Goal: Task Accomplishment & Management: Manage account settings

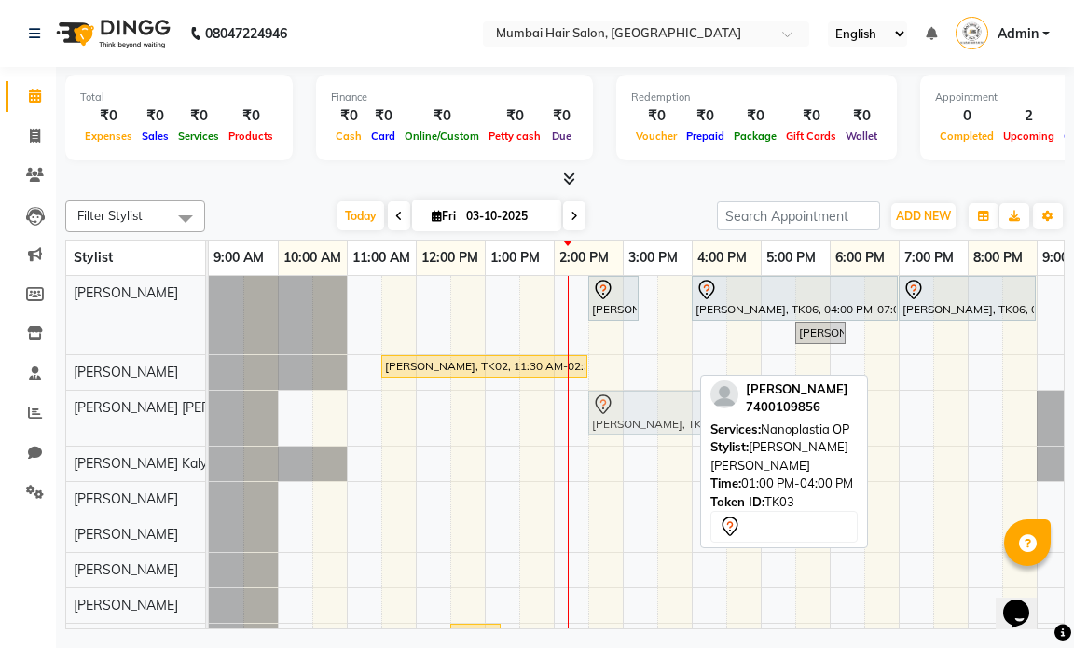
drag, startPoint x: 593, startPoint y: 417, endPoint x: 712, endPoint y: 431, distance: 119.3
click at [712, 431] on div "Filter Stylist Select All [PERSON_NAME] [PERSON_NAME] [PERSON_NAME] [PERSON_NAM…" at bounding box center [565, 411] width 1000 height 436
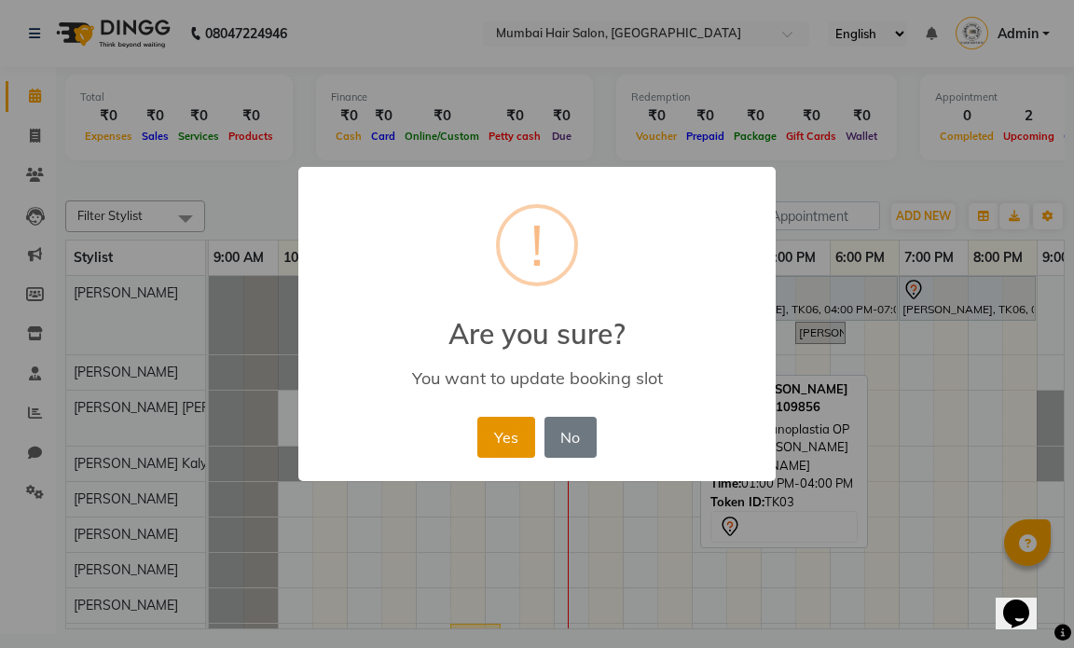
click at [499, 448] on button "Yes" at bounding box center [506, 437] width 57 height 41
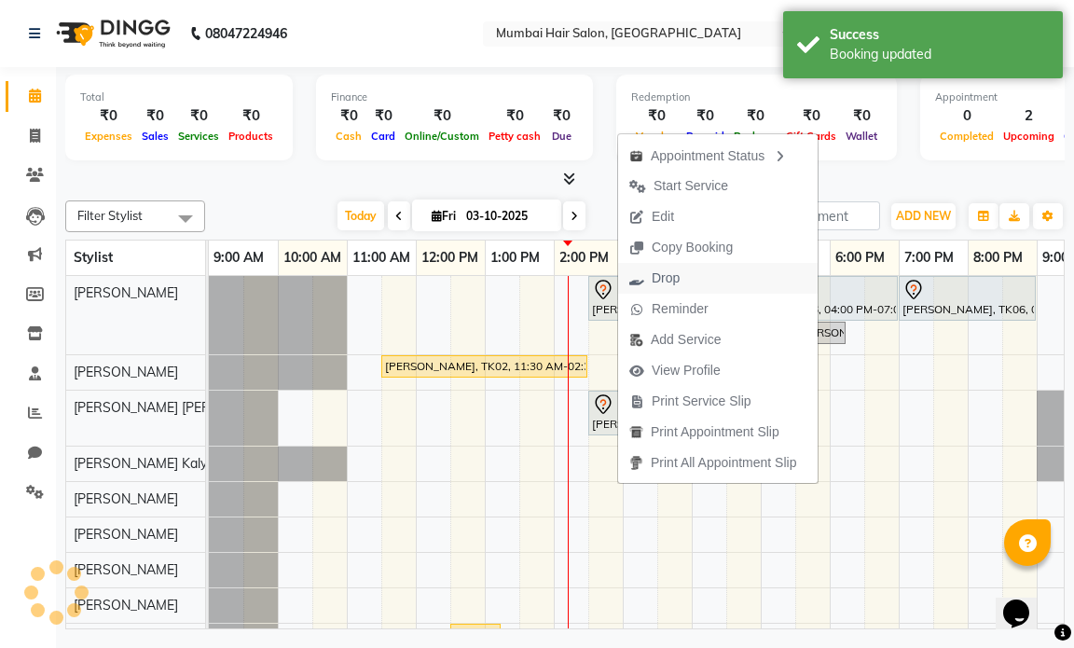
click at [675, 272] on span "Drop" at bounding box center [666, 279] width 28 height 20
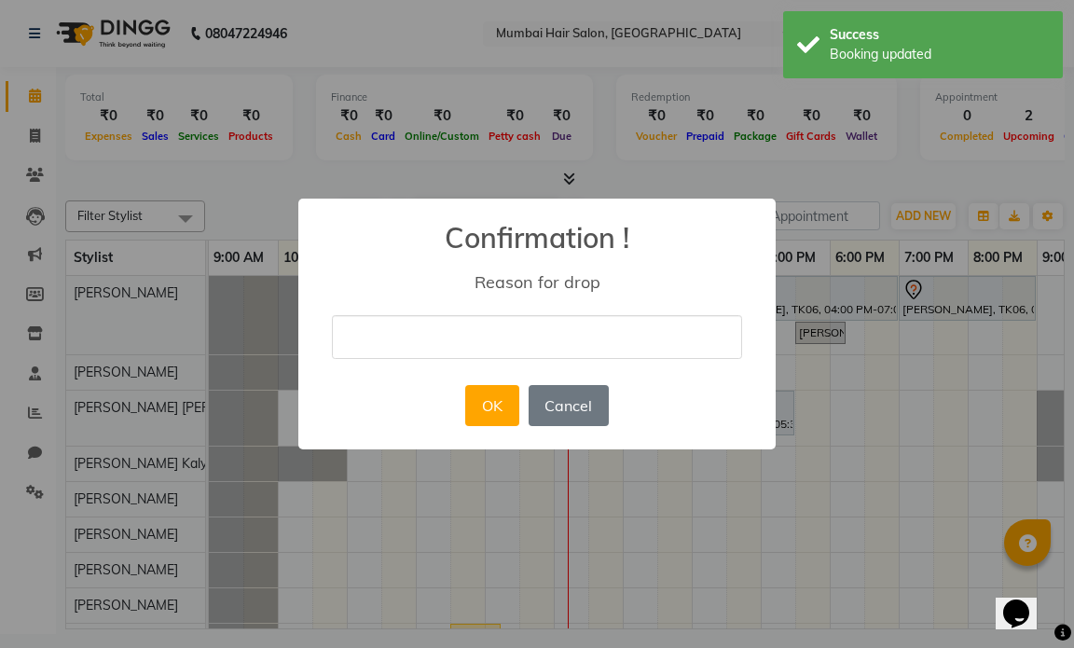
click at [528, 335] on input "text" at bounding box center [537, 337] width 410 height 44
type input "Emergency"
click at [512, 404] on button "OK" at bounding box center [491, 405] width 53 height 41
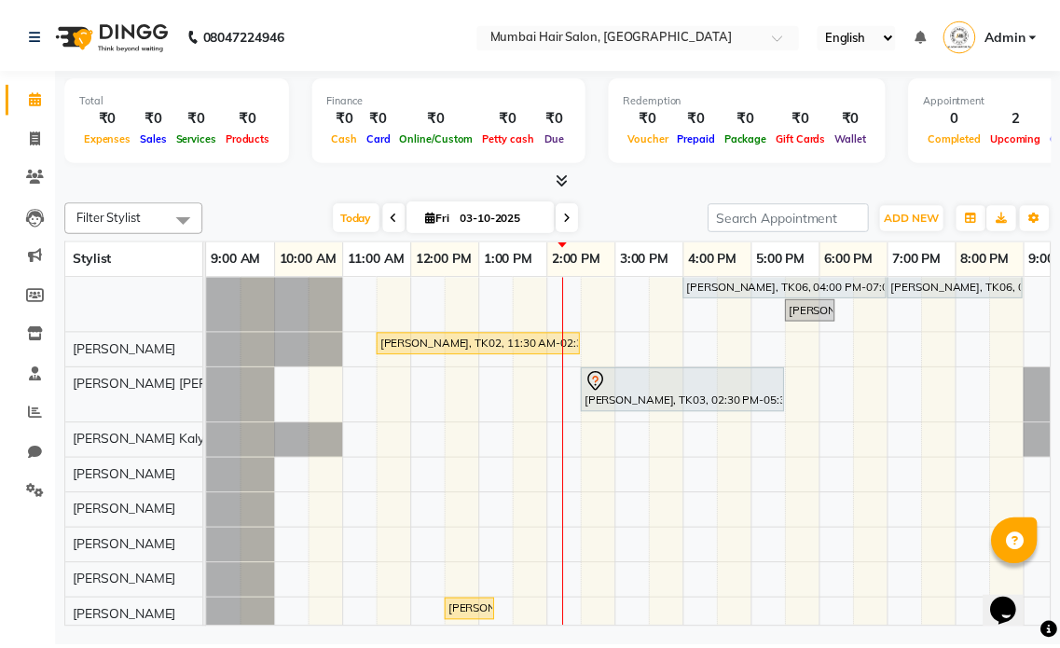
scroll to position [44, 0]
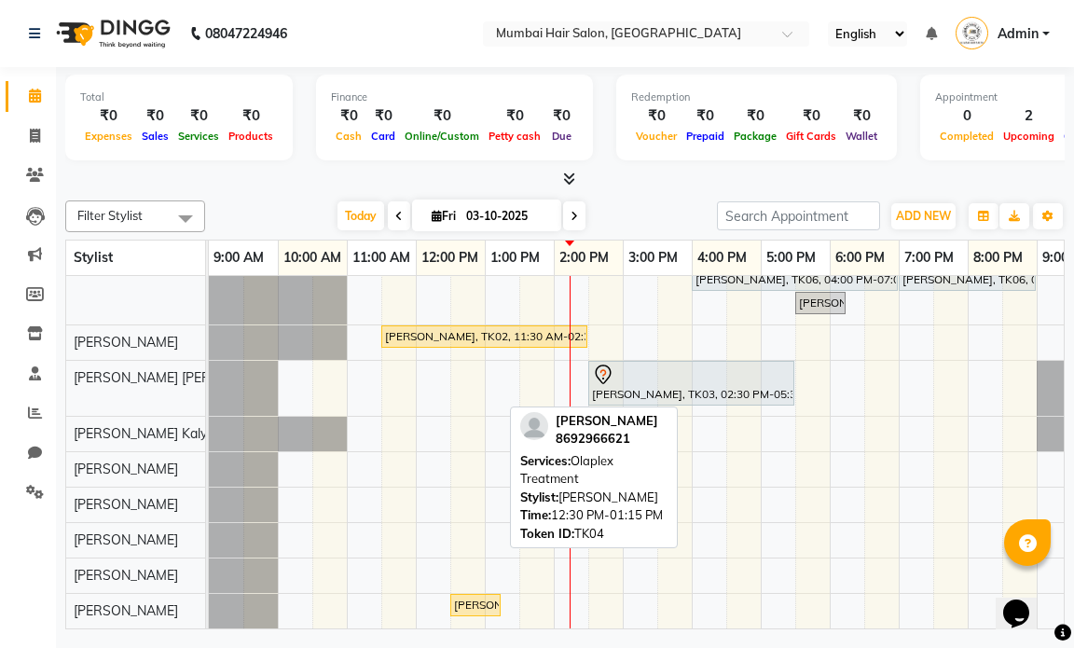
click at [462, 597] on div "[PERSON_NAME], TK04, 12:30 PM-01:15 PM, Olaplex Treatment" at bounding box center [475, 605] width 47 height 17
click at [478, 597] on div "[PERSON_NAME], TK04, 12:30 PM-01:15 PM, Olaplex Treatment" at bounding box center [475, 605] width 47 height 17
select select "1"
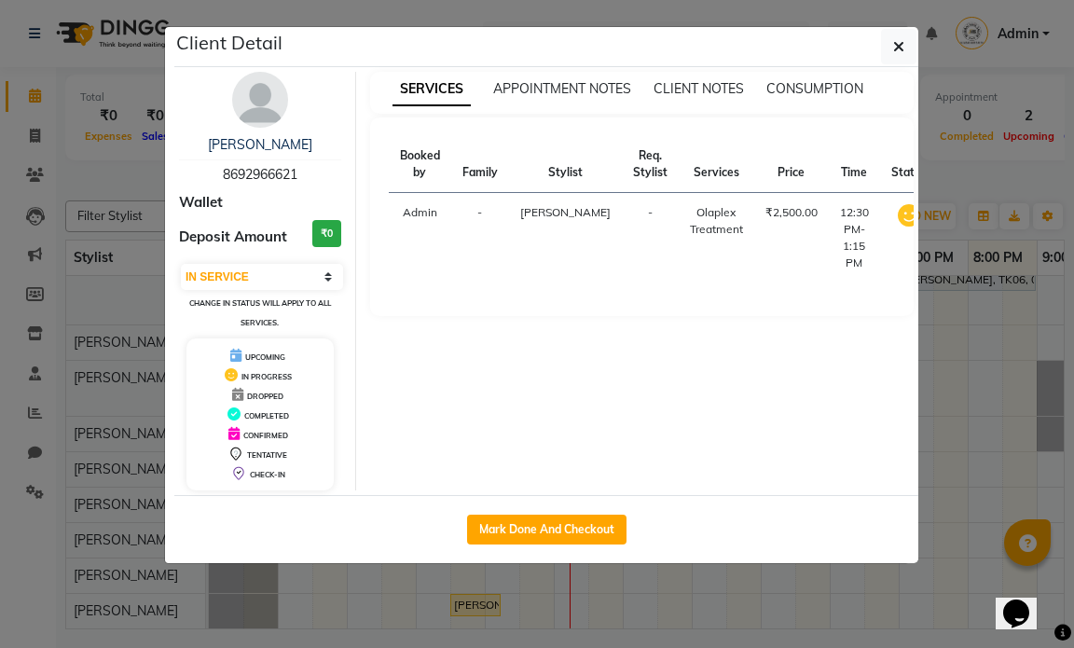
click at [525, 503] on div "Mark Done And Checkout" at bounding box center [546, 529] width 744 height 68
click at [527, 520] on button "Mark Done And Checkout" at bounding box center [546, 530] width 159 height 30
select select "service"
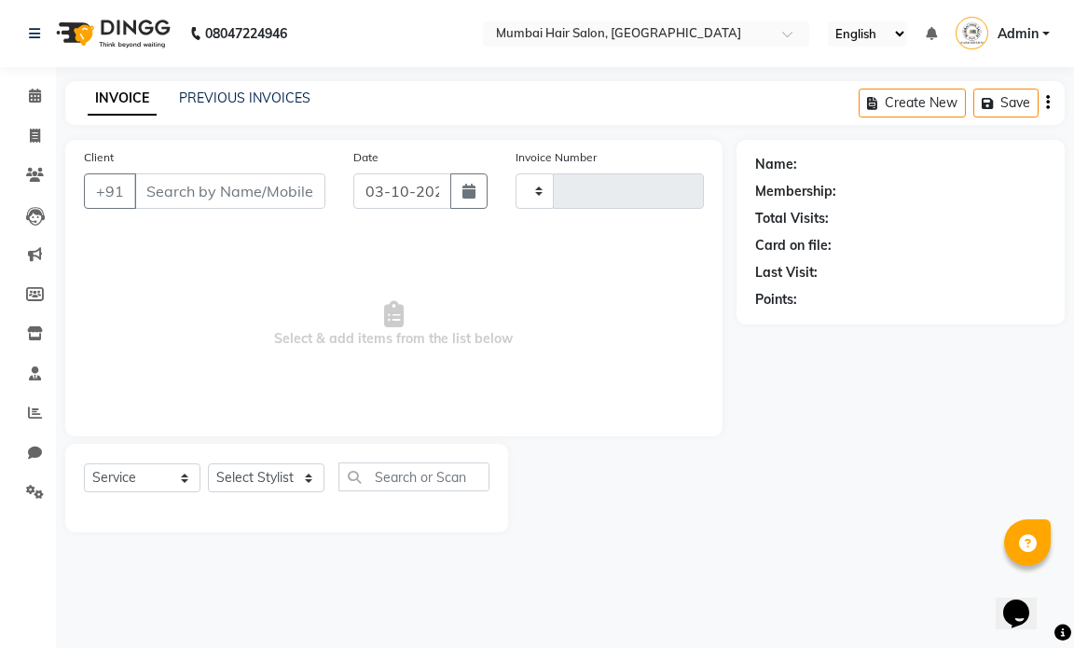
type input "1513"
select select "7487"
type input "8692966621"
select select "88916"
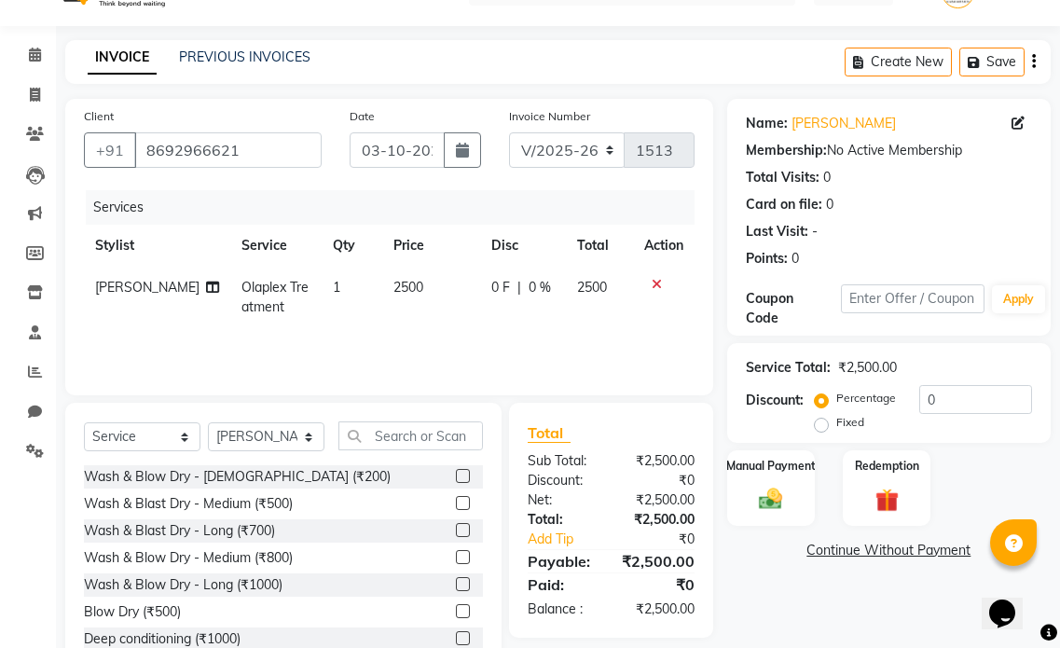
scroll to position [99, 0]
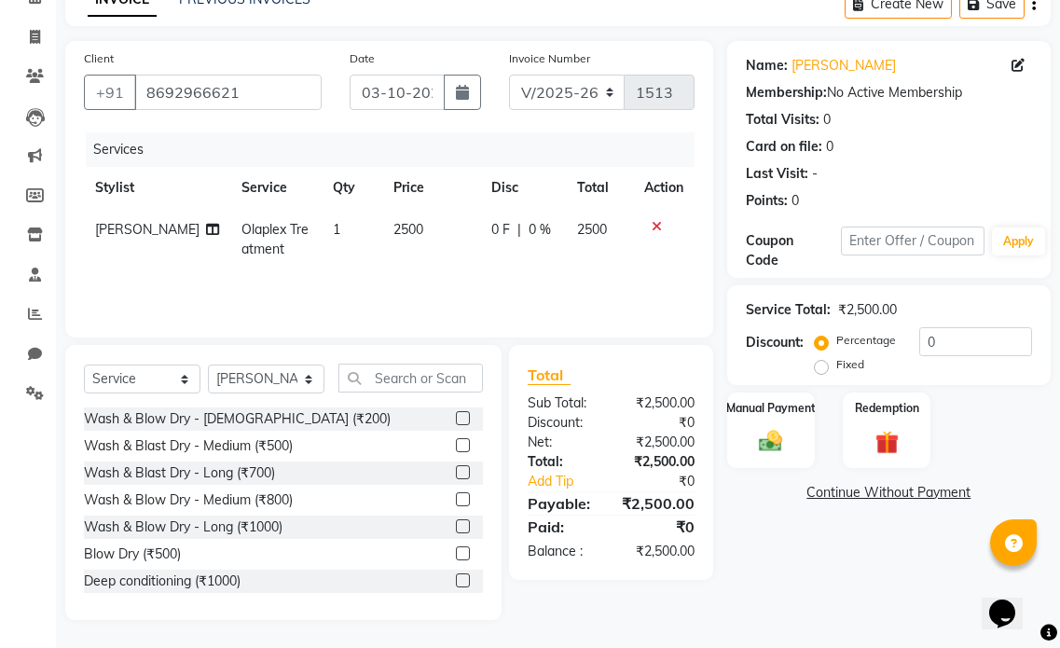
click at [423, 257] on td "2500" at bounding box center [430, 240] width 97 height 62
select select "88916"
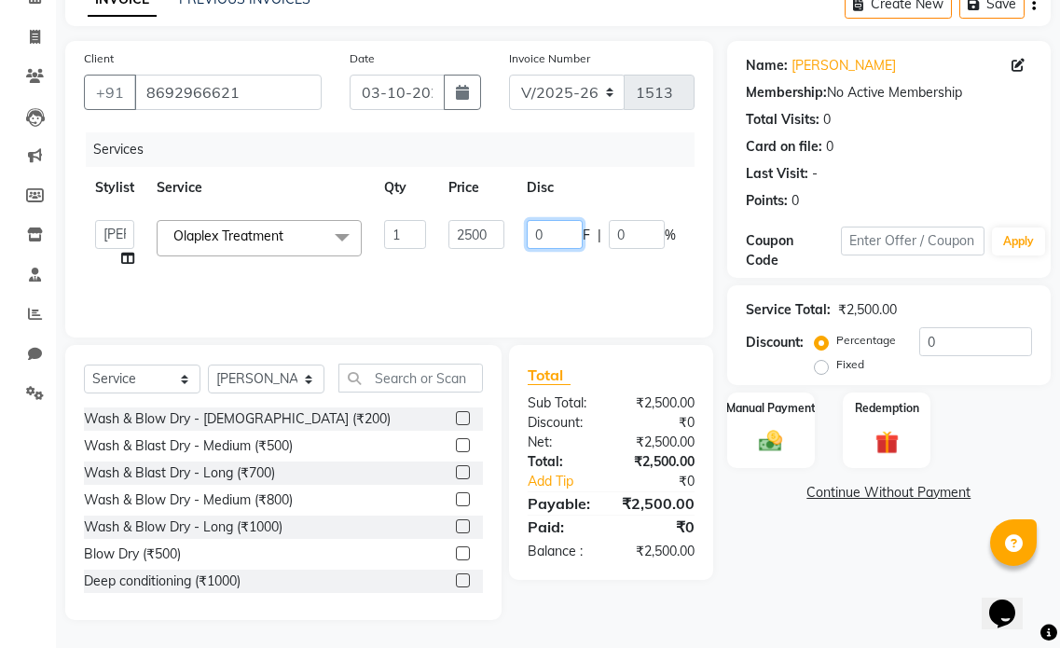
click at [545, 242] on input "0" at bounding box center [555, 234] width 56 height 29
type input "500"
click at [546, 276] on div "Services Stylist Service Qty Price Disc Total Action [PERSON_NAME] [PERSON_NAME…" at bounding box center [389, 225] width 611 height 187
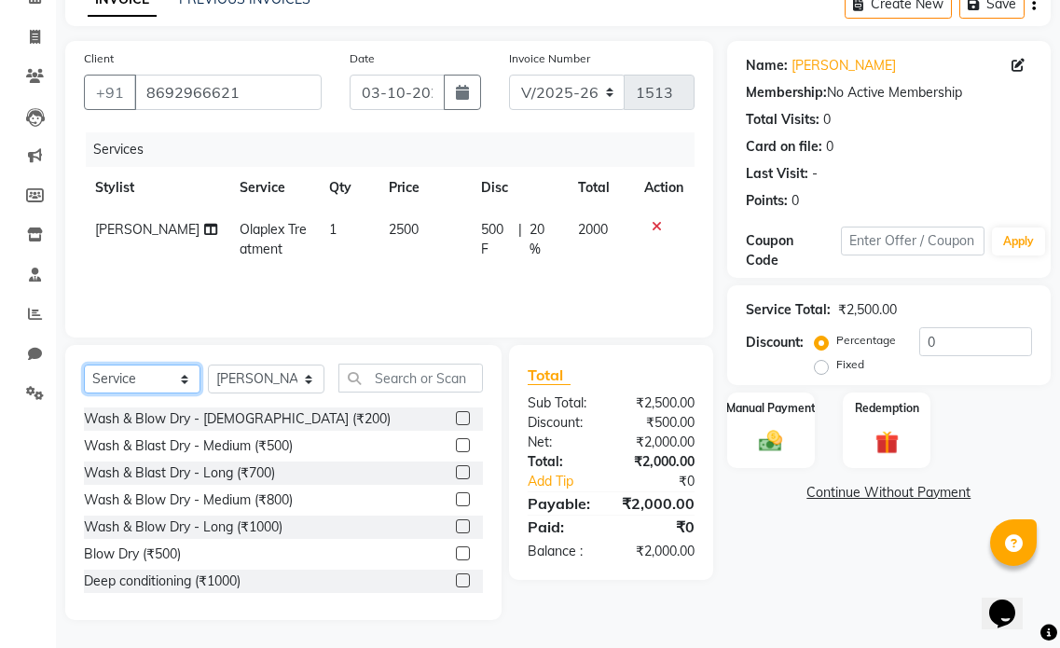
click at [173, 371] on select "Select Service Product Membership Package Voucher Prepaid Gift Card" at bounding box center [142, 379] width 117 height 29
select select "product"
click at [84, 365] on select "Select Service Product Membership Package Voucher Prepaid Gift Card" at bounding box center [142, 379] width 117 height 29
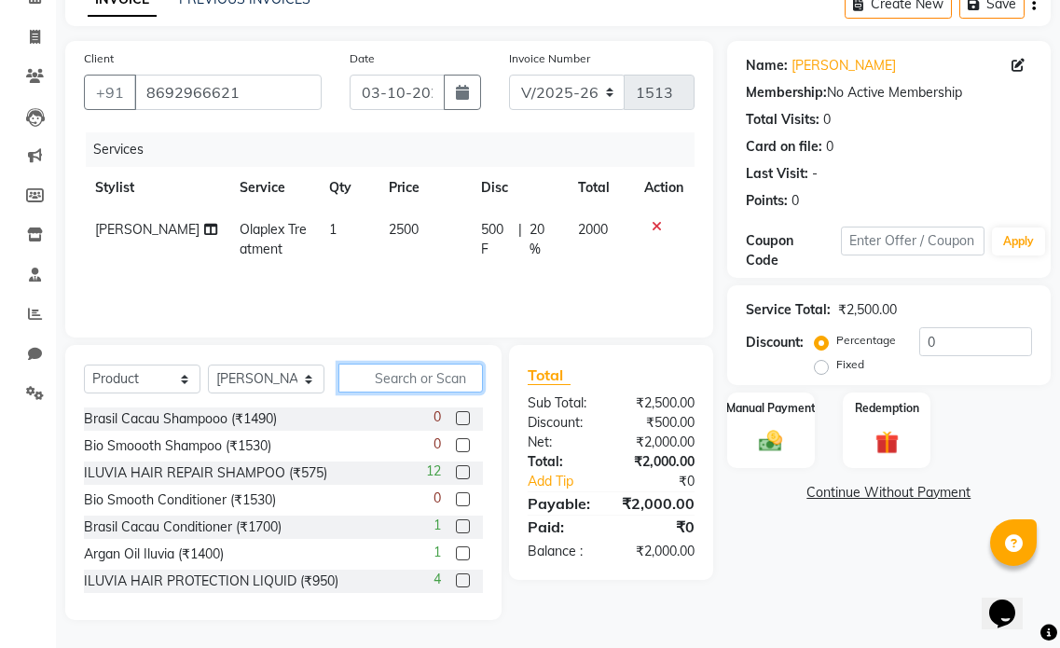
click at [395, 385] on input "text" at bounding box center [411, 378] width 145 height 29
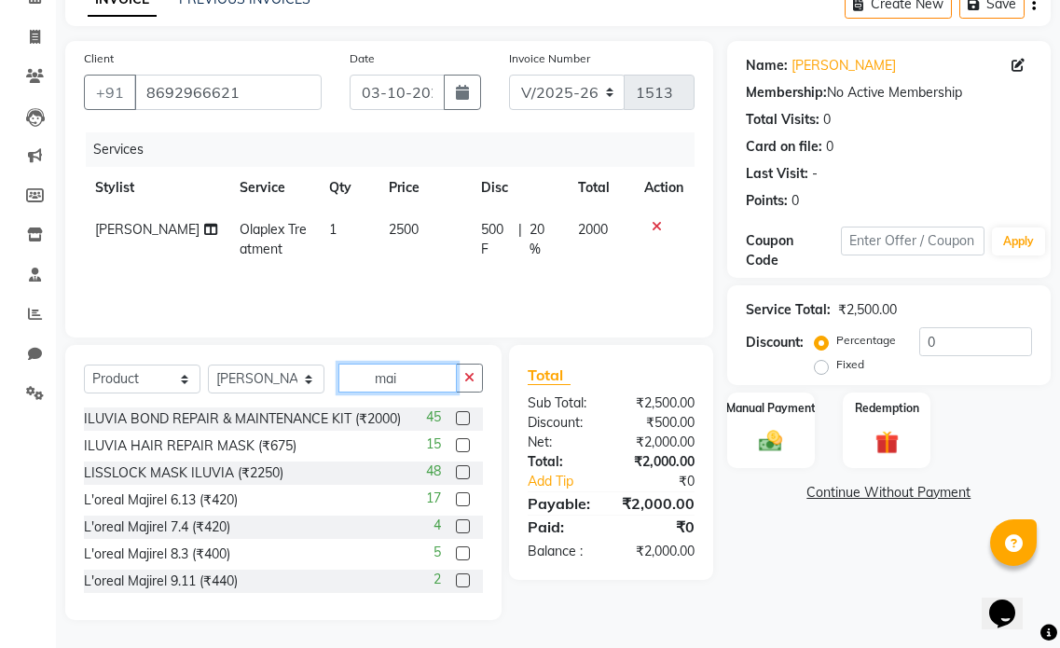
scroll to position [59, 0]
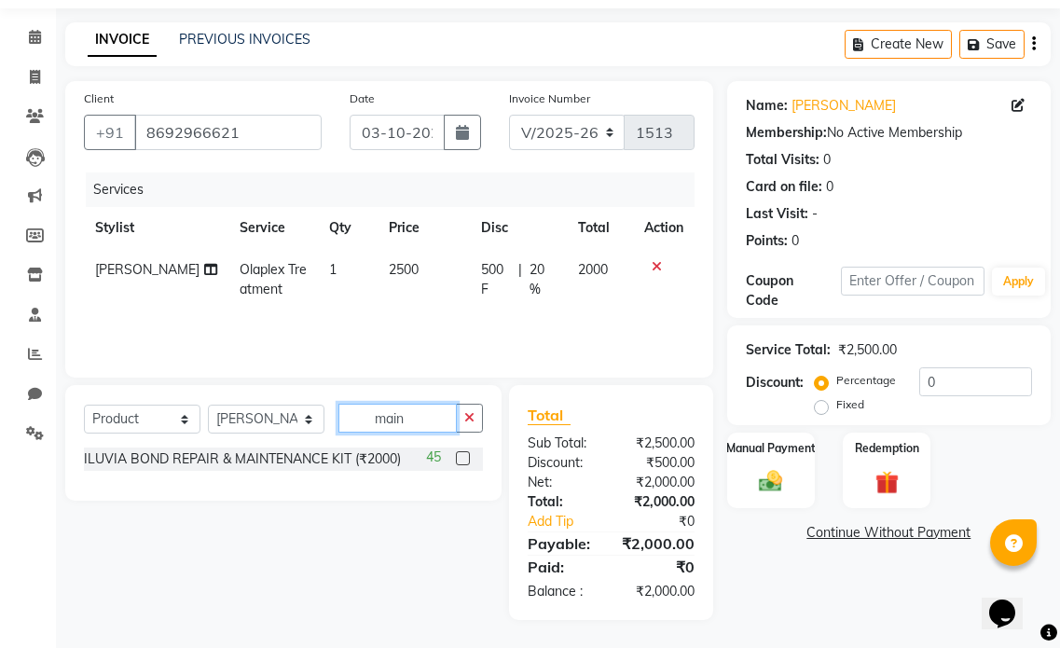
type input "main"
click at [464, 463] on label at bounding box center [463, 458] width 14 height 14
click at [464, 463] on input "checkbox" at bounding box center [462, 459] width 12 height 12
checkbox input "false"
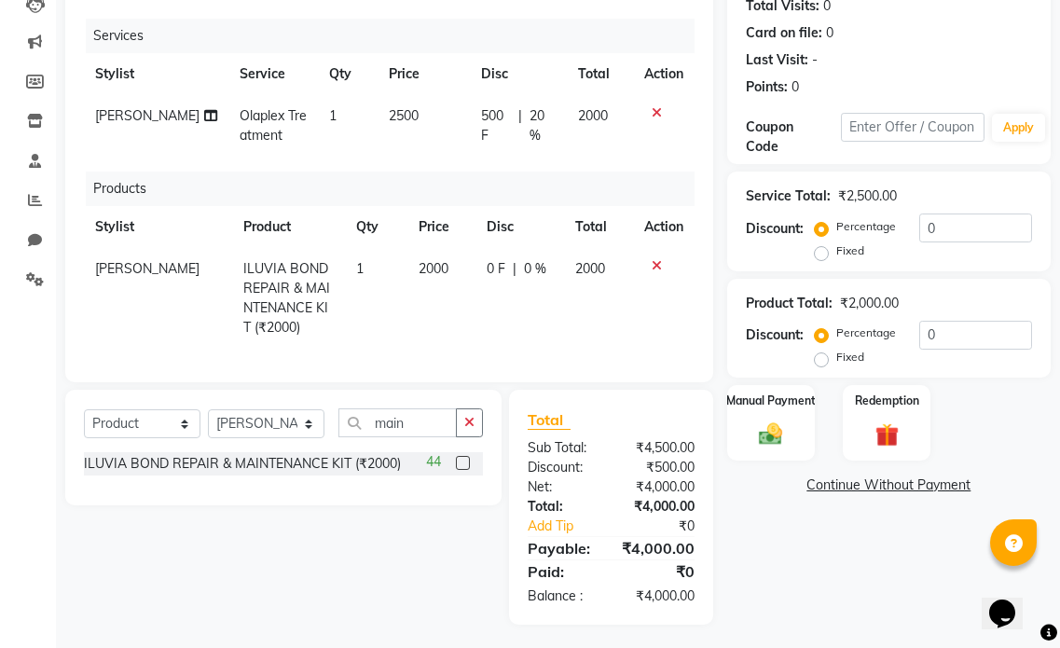
scroll to position [231, 0]
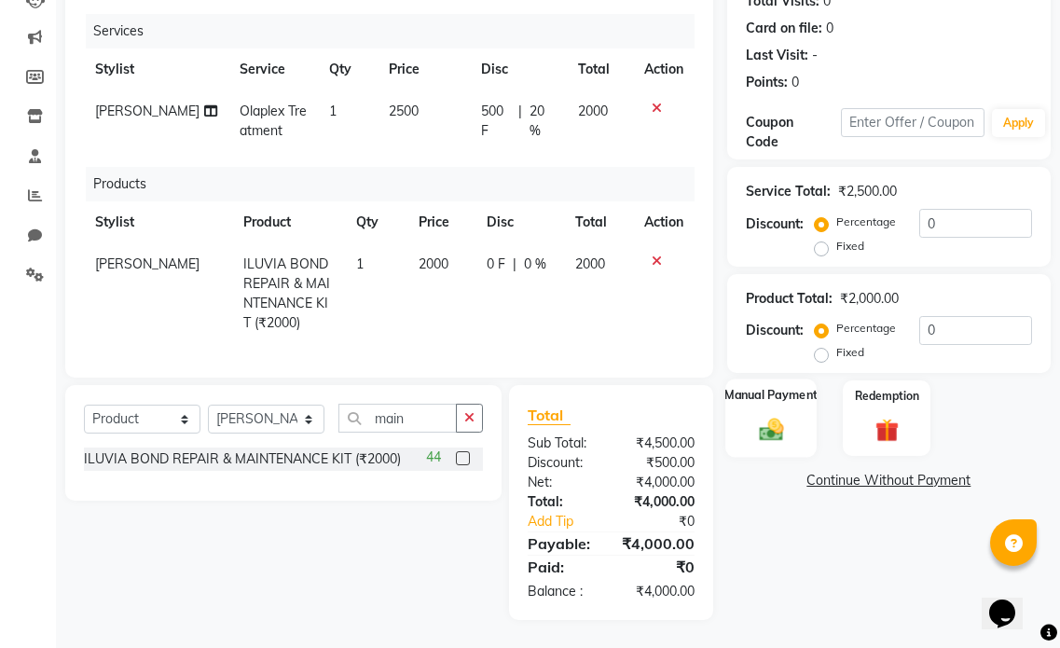
click at [752, 407] on div "Manual Payment" at bounding box center [771, 418] width 91 height 78
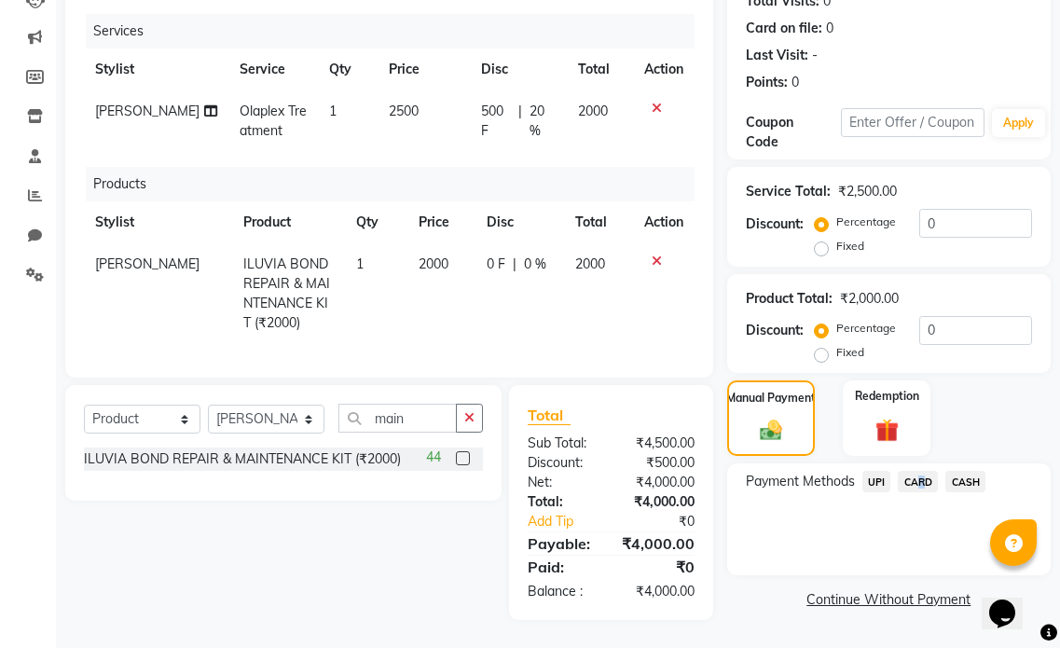
click at [916, 471] on span "CARD" at bounding box center [918, 481] width 40 height 21
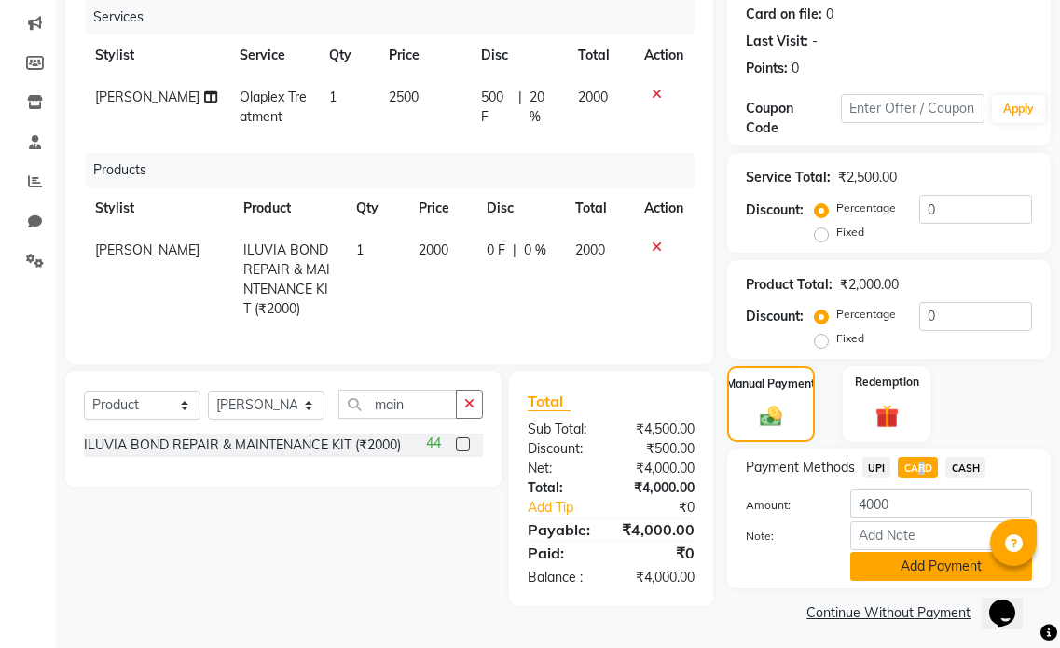
click at [892, 555] on button "Add Payment" at bounding box center [942, 566] width 182 height 29
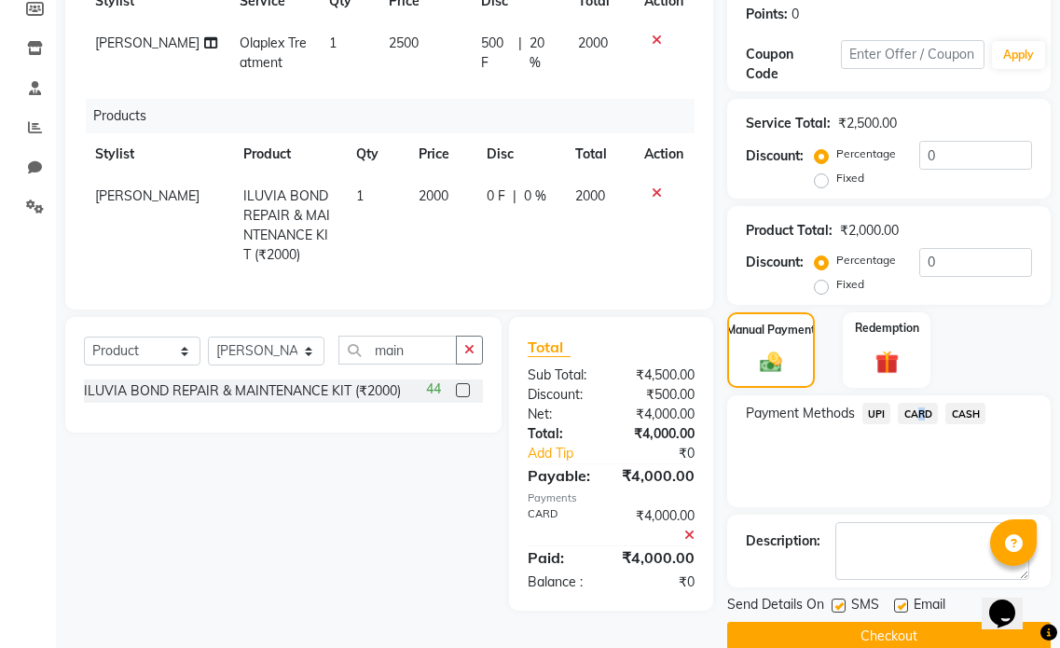
scroll to position [316, 0]
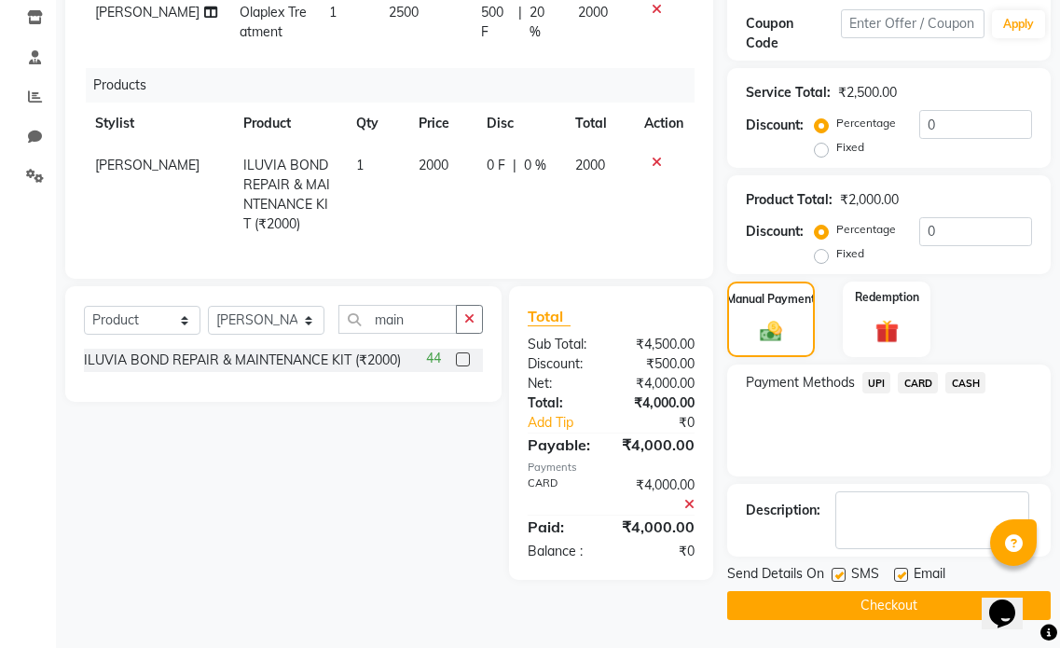
click at [903, 577] on label at bounding box center [901, 575] width 14 height 14
click at [903, 577] on input "checkbox" at bounding box center [900, 576] width 12 height 12
checkbox input "false"
click at [896, 548] on textarea at bounding box center [933, 521] width 194 height 58
click at [882, 605] on button "Checkout" at bounding box center [889, 605] width 324 height 29
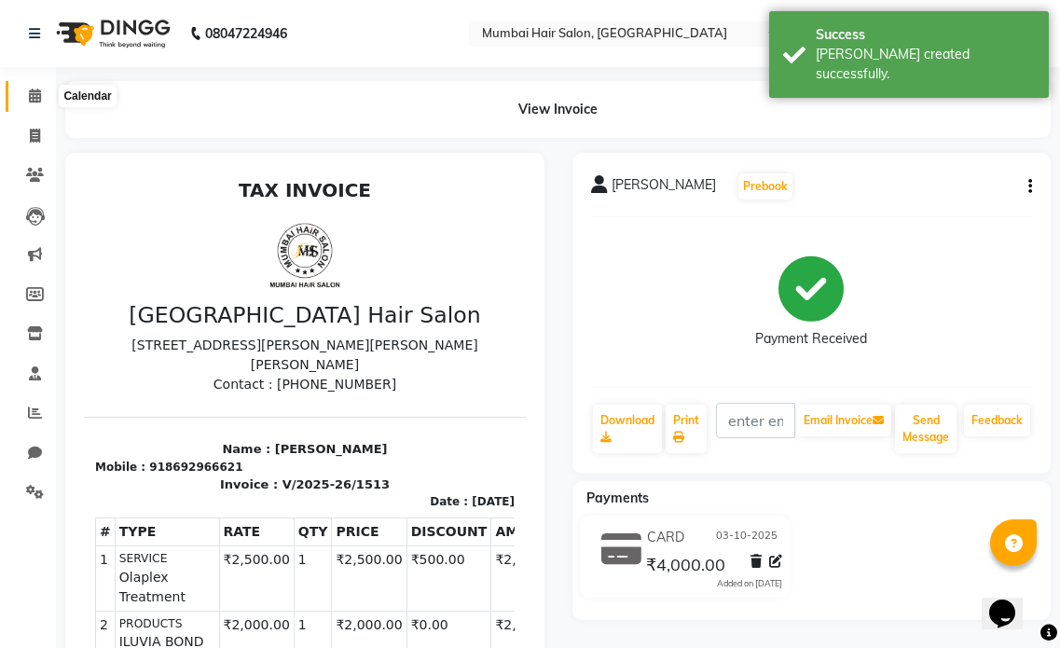
click at [37, 95] on icon at bounding box center [35, 96] width 12 height 14
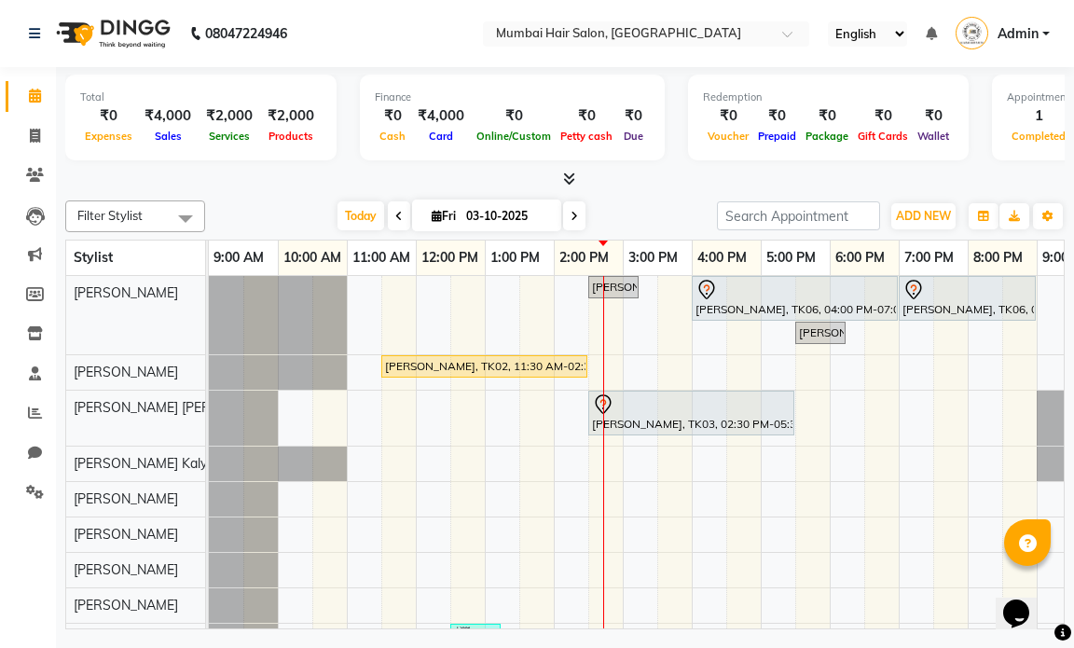
click at [573, 222] on span at bounding box center [574, 215] width 22 height 29
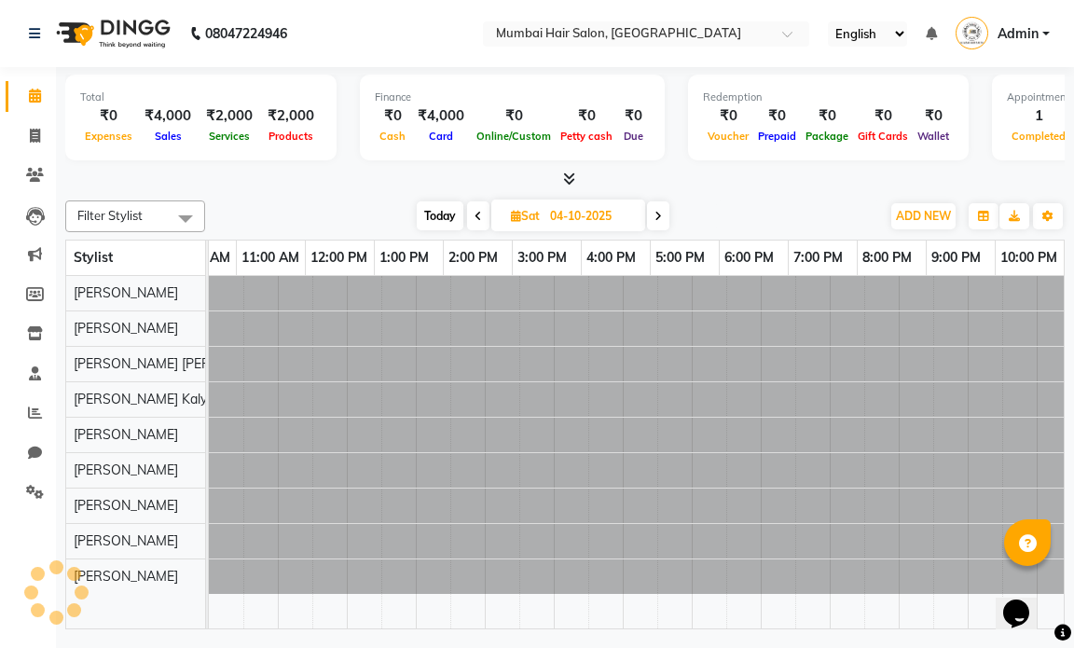
scroll to position [0, 111]
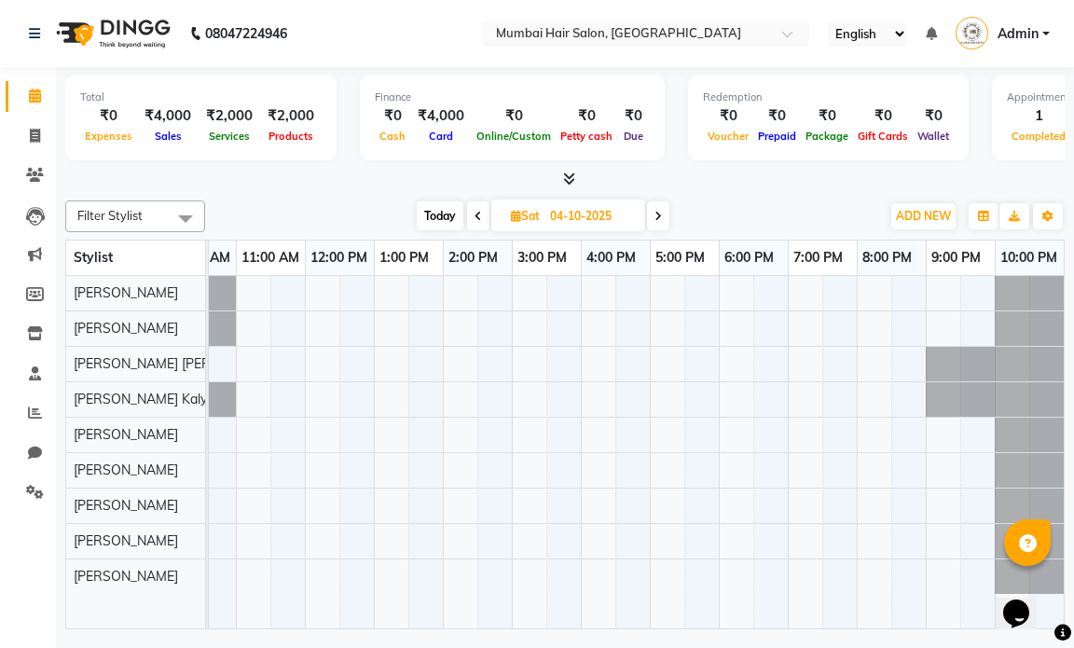
click at [660, 217] on icon at bounding box center [658, 216] width 7 height 11
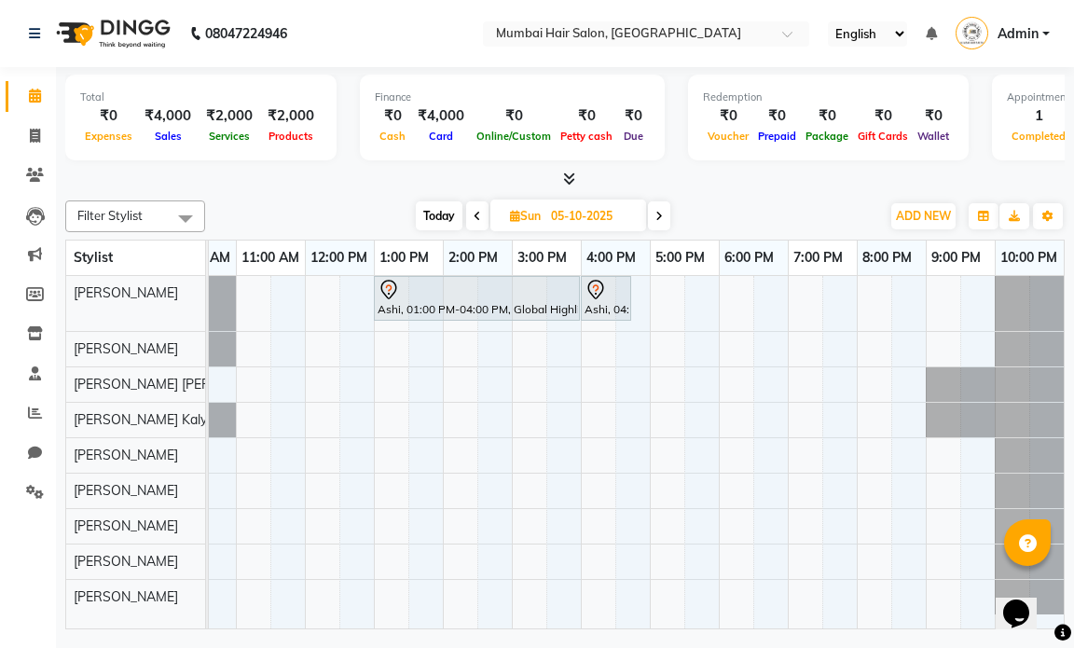
click at [654, 216] on span at bounding box center [659, 215] width 22 height 29
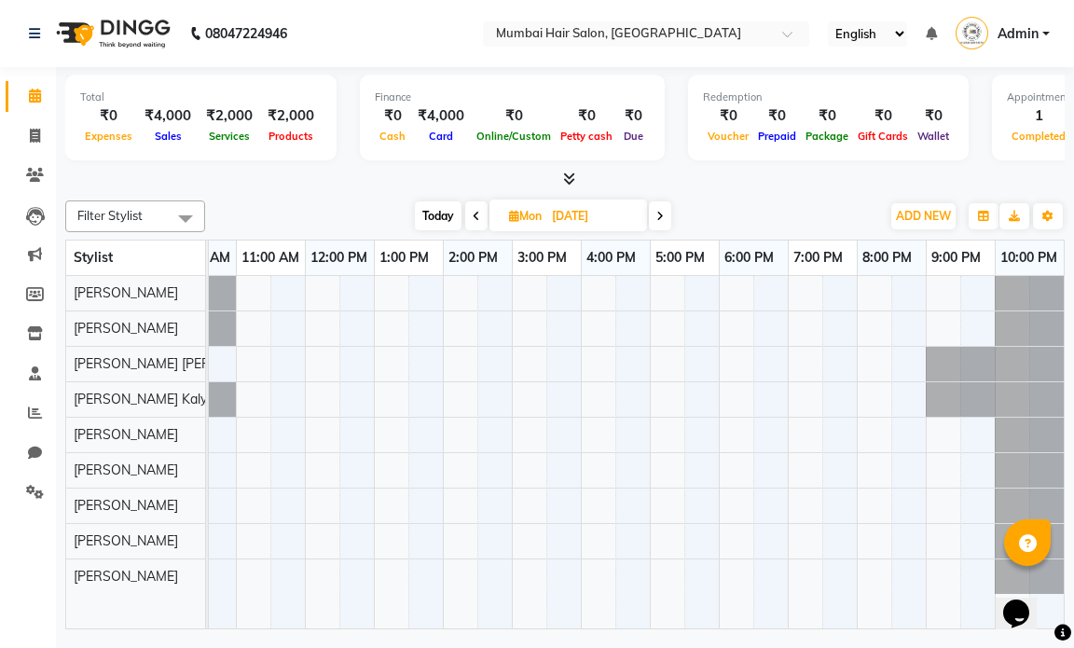
click at [657, 216] on span at bounding box center [660, 215] width 22 height 29
type input "[DATE]"
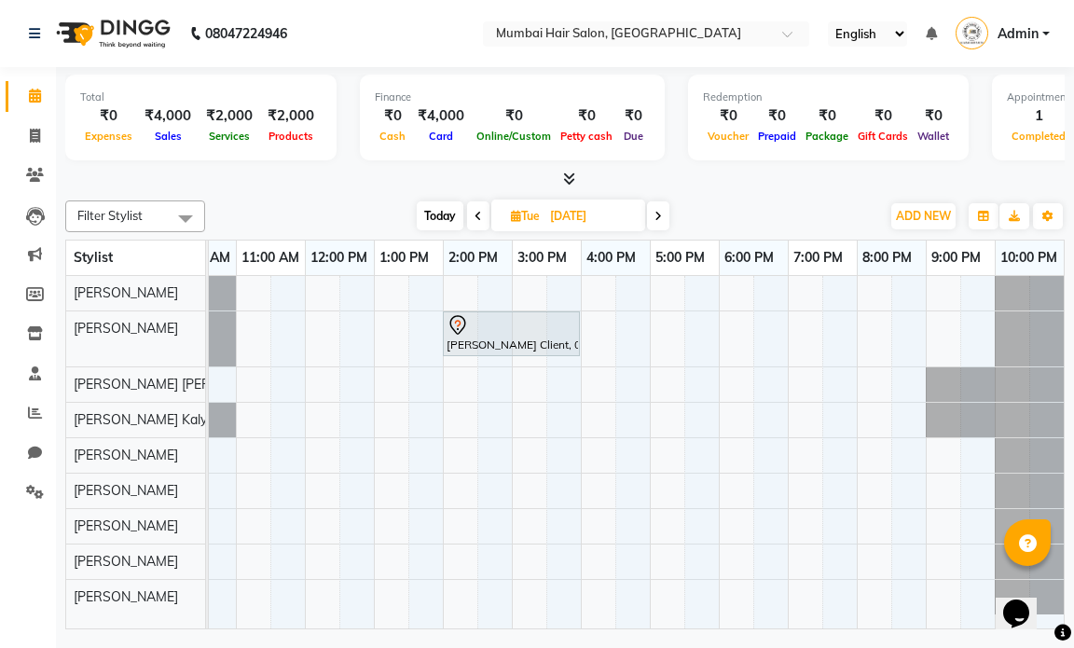
click at [571, 213] on input "[DATE]" at bounding box center [591, 216] width 93 height 28
select select "10"
select select "2025"
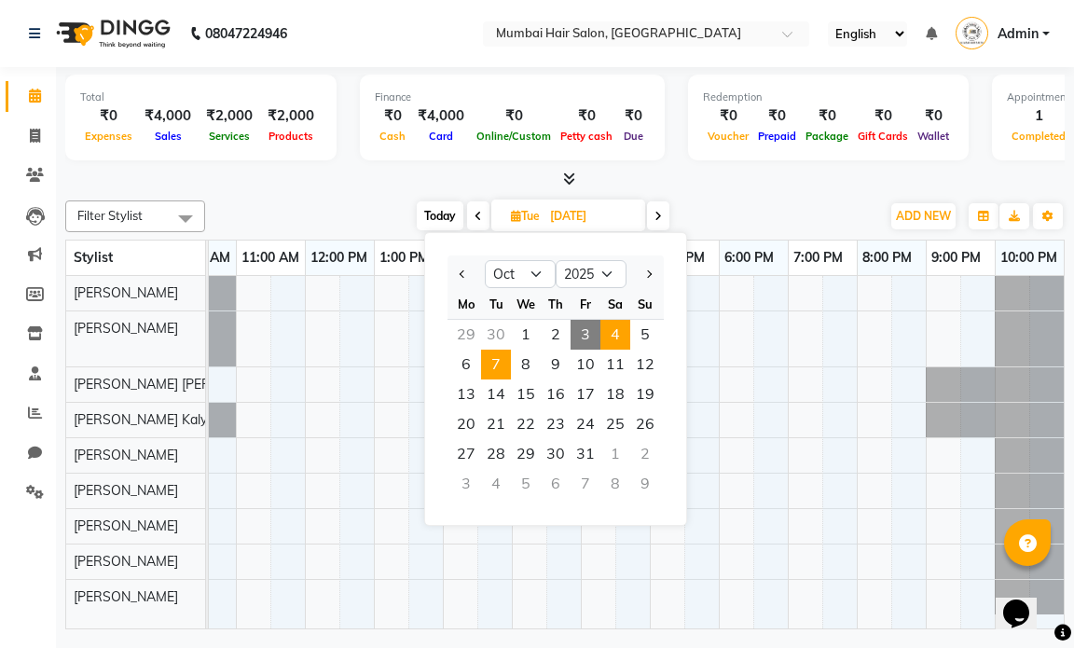
click at [608, 330] on span "4" at bounding box center [616, 335] width 30 height 30
type input "04-10-2025"
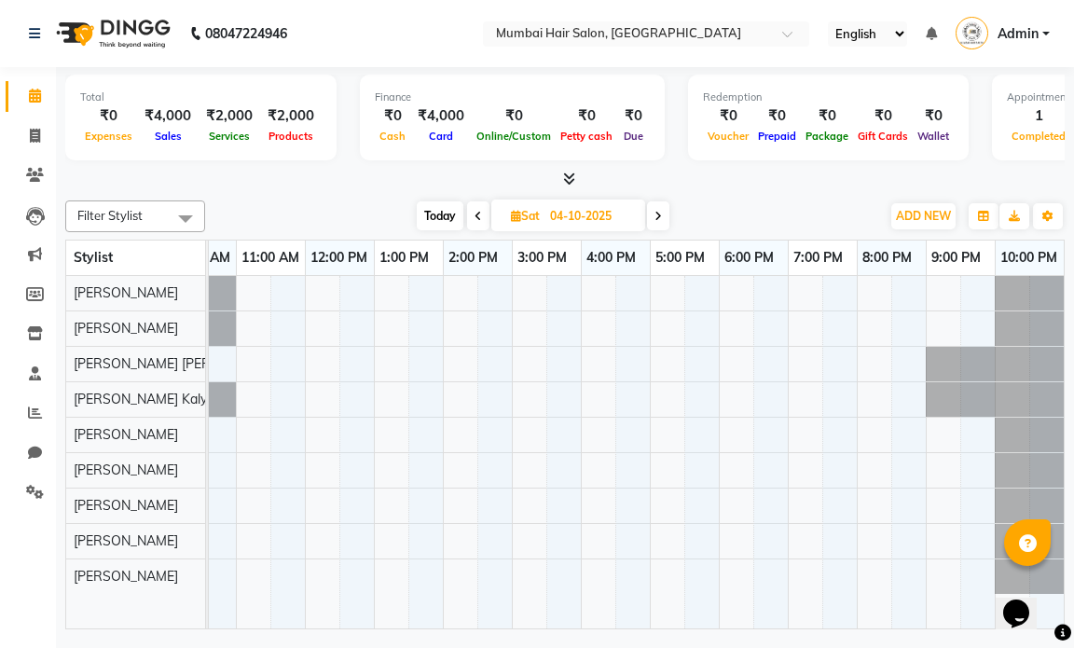
click at [562, 211] on input "04-10-2025" at bounding box center [591, 216] width 93 height 28
select select "10"
select select "2025"
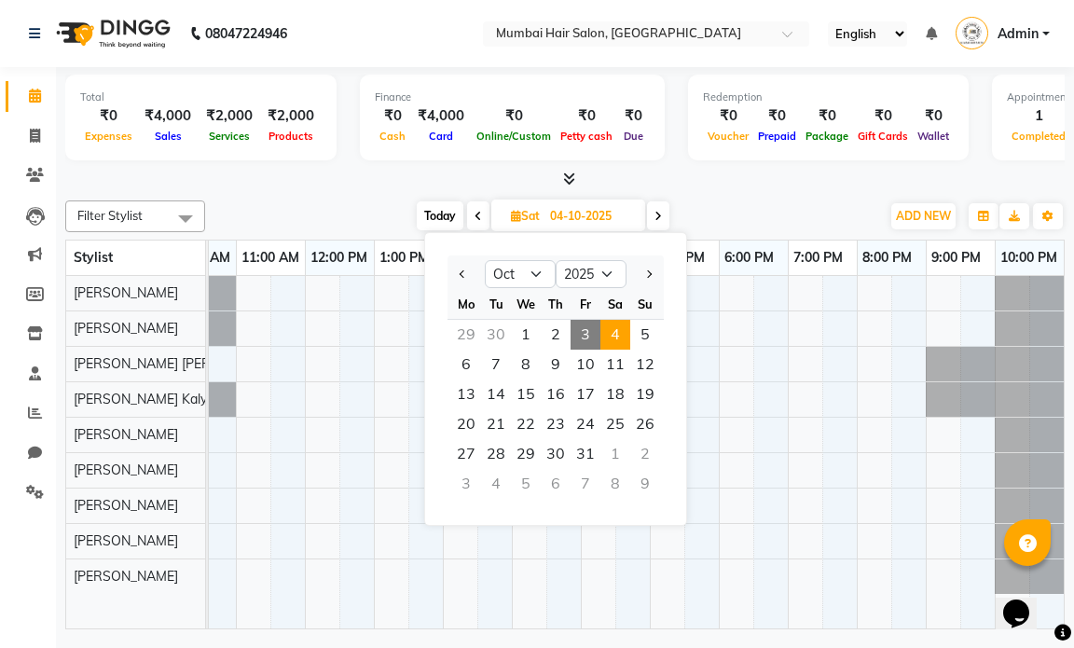
click at [587, 327] on span "3" at bounding box center [586, 335] width 30 height 30
type input "03-10-2025"
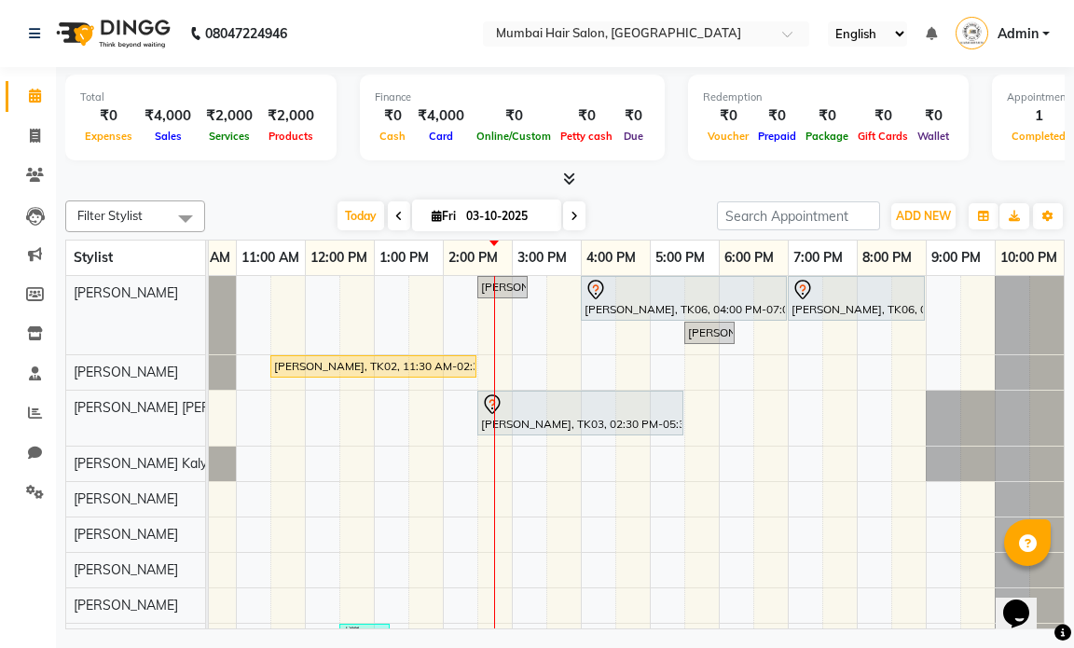
click at [472, 384] on div "[PERSON_NAME], TK05, 02:30 PM-03:15 PM, Director Haircut - [DEMOGRAPHIC_DATA] […" at bounding box center [581, 475] width 966 height 399
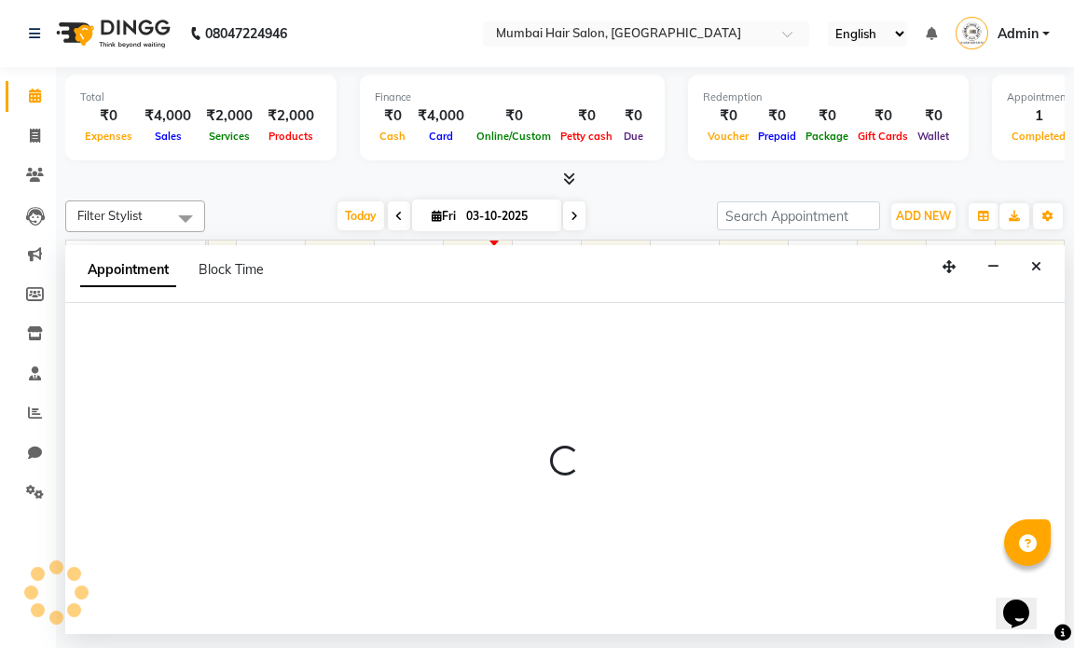
select select "66012"
select select "840"
select select "tentative"
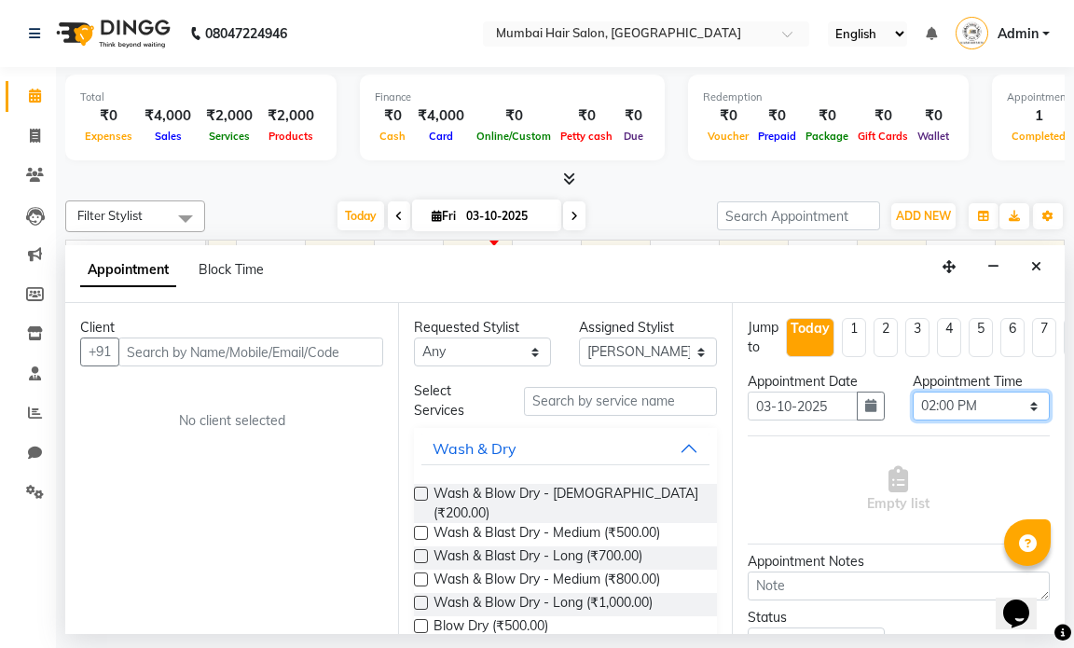
click at [935, 402] on select "Select 10:00 AM 10:15 AM 10:30 AM 10:45 AM 11:00 AM 11:15 AM 11:30 AM 11:45 AM …" at bounding box center [981, 406] width 137 height 29
click at [913, 392] on select "Select 10:00 AM 10:15 AM 10:30 AM 10:45 AM 11:00 AM 11:15 AM 11:30 AM 11:45 AM …" at bounding box center [981, 406] width 137 height 29
click at [957, 393] on select "Select 10:00 AM 10:15 AM 10:30 AM 10:45 AM 11:00 AM 11:15 AM 11:30 AM 11:45 AM …" at bounding box center [981, 406] width 137 height 29
select select "855"
click at [913, 392] on select "Select 10:00 AM 10:15 AM 10:30 AM 10:45 AM 11:00 AM 11:15 AM 11:30 AM 11:45 AM …" at bounding box center [981, 406] width 137 height 29
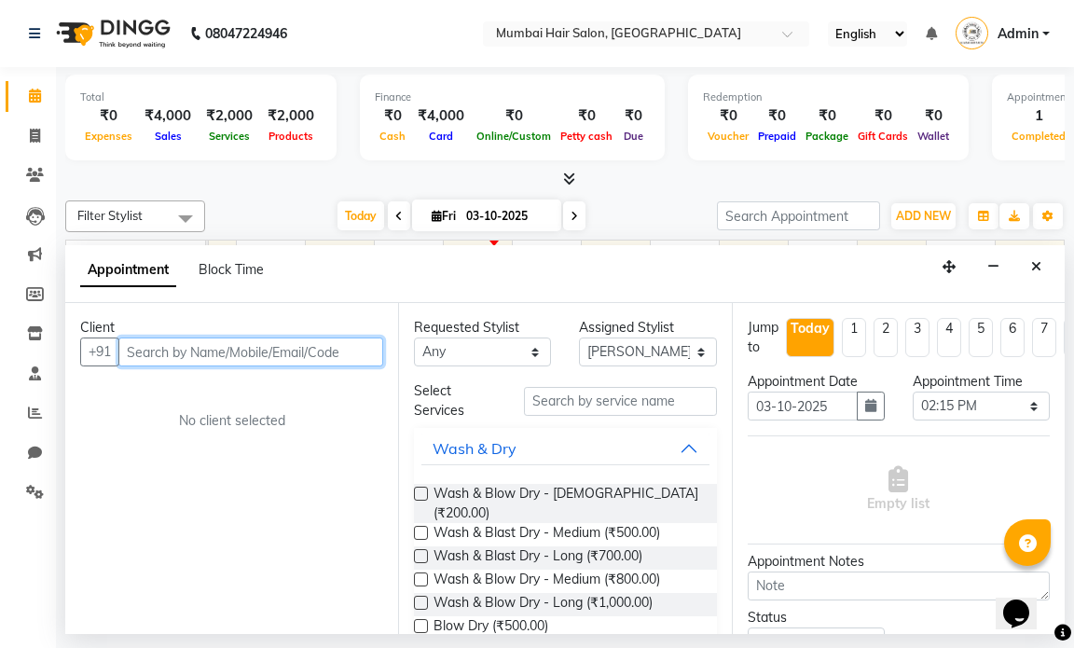
click at [359, 354] on input "text" at bounding box center [250, 352] width 265 height 29
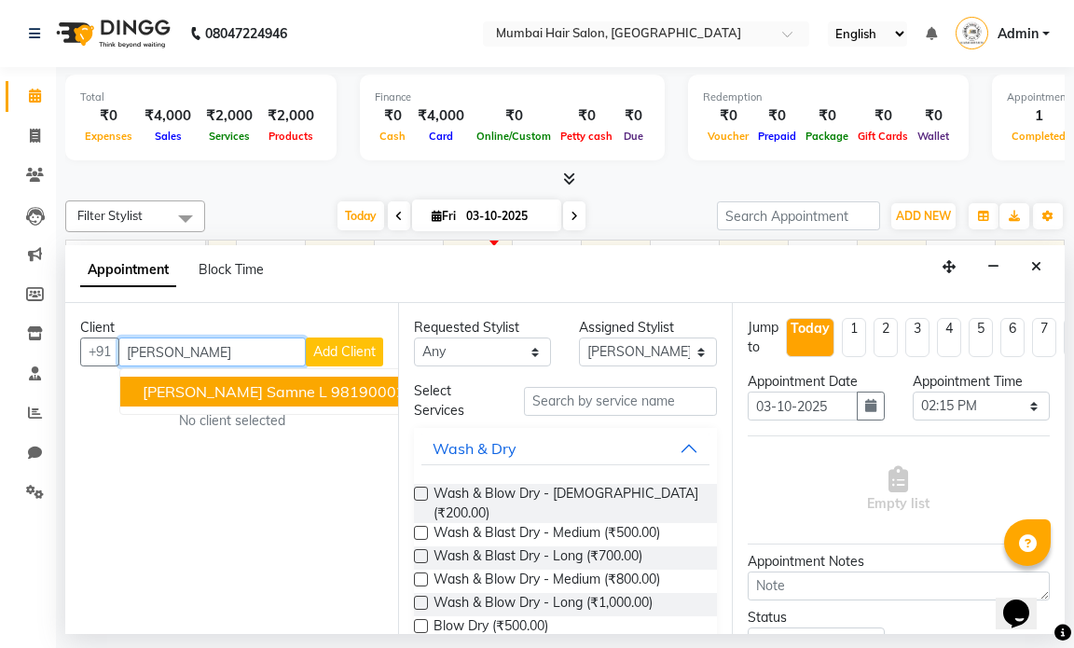
click at [289, 389] on span "[PERSON_NAME] Samne L" at bounding box center [235, 391] width 185 height 19
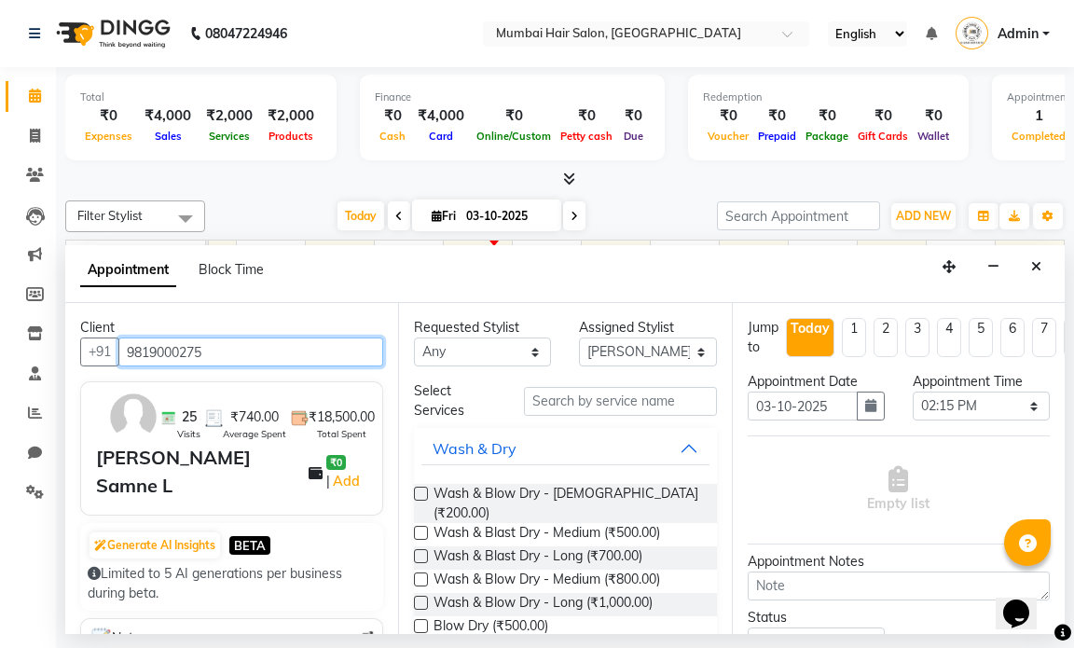
type input "9819000275"
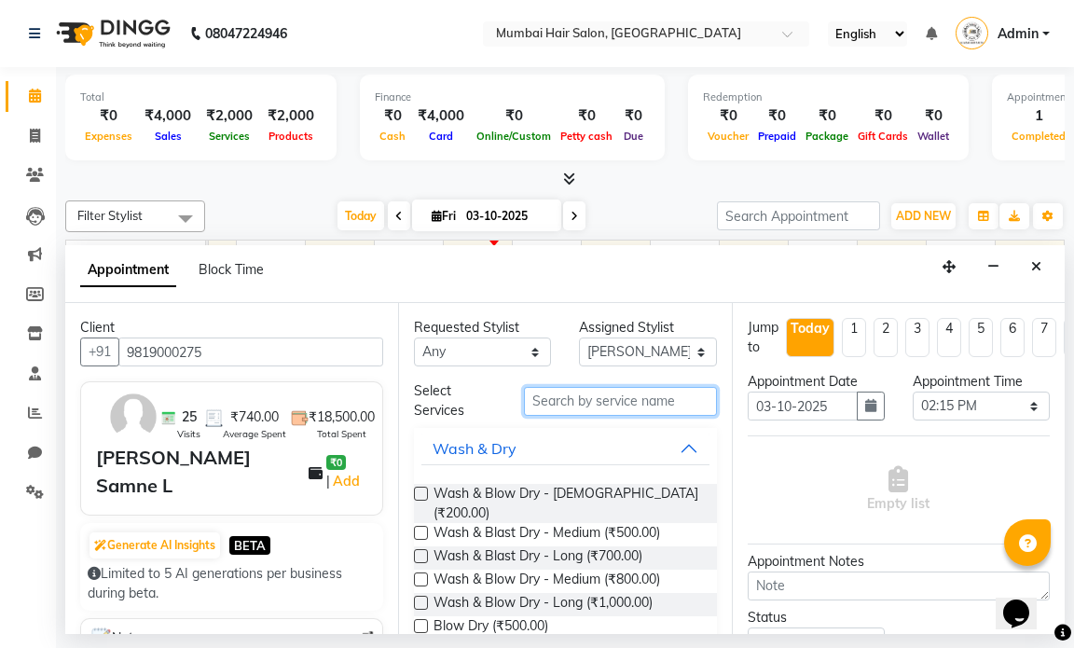
click at [544, 400] on input "text" at bounding box center [620, 401] width 192 height 29
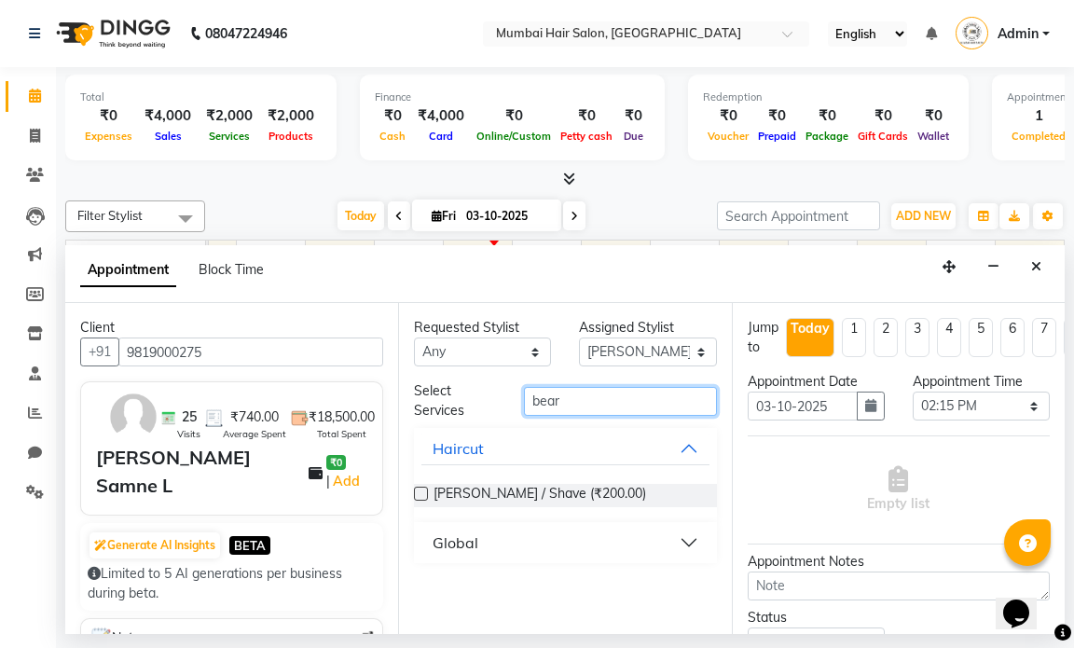
type input "bear"
click at [521, 481] on div "[PERSON_NAME] / Shave (₹200.00)" at bounding box center [565, 495] width 302 height 53
click at [523, 492] on span "[PERSON_NAME] / Shave (₹200.00)" at bounding box center [540, 495] width 213 height 23
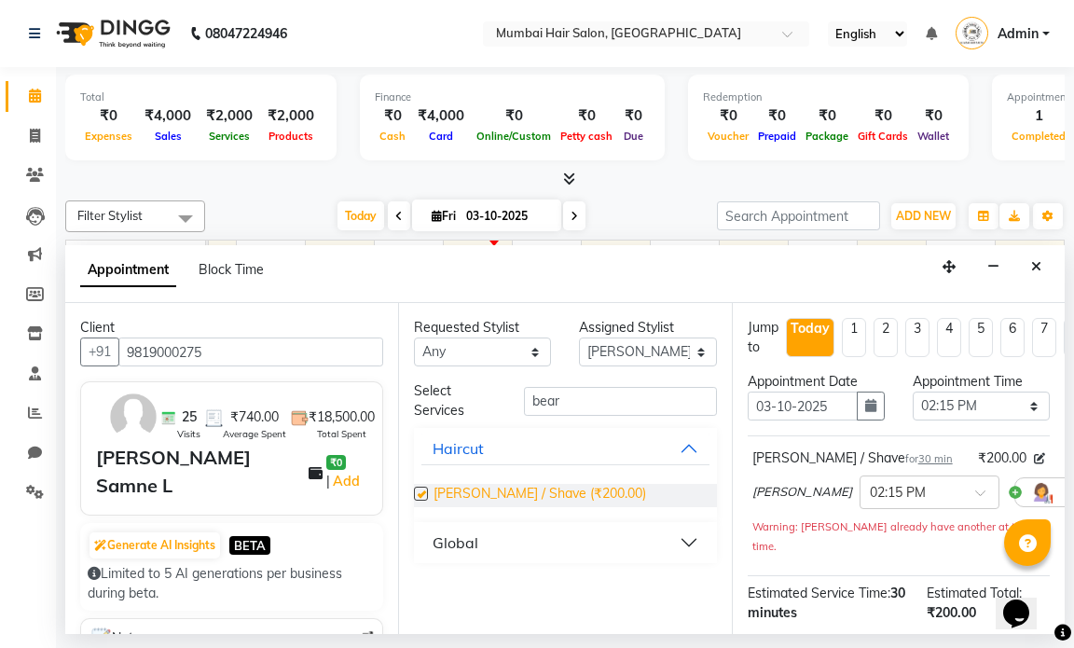
checkbox input "false"
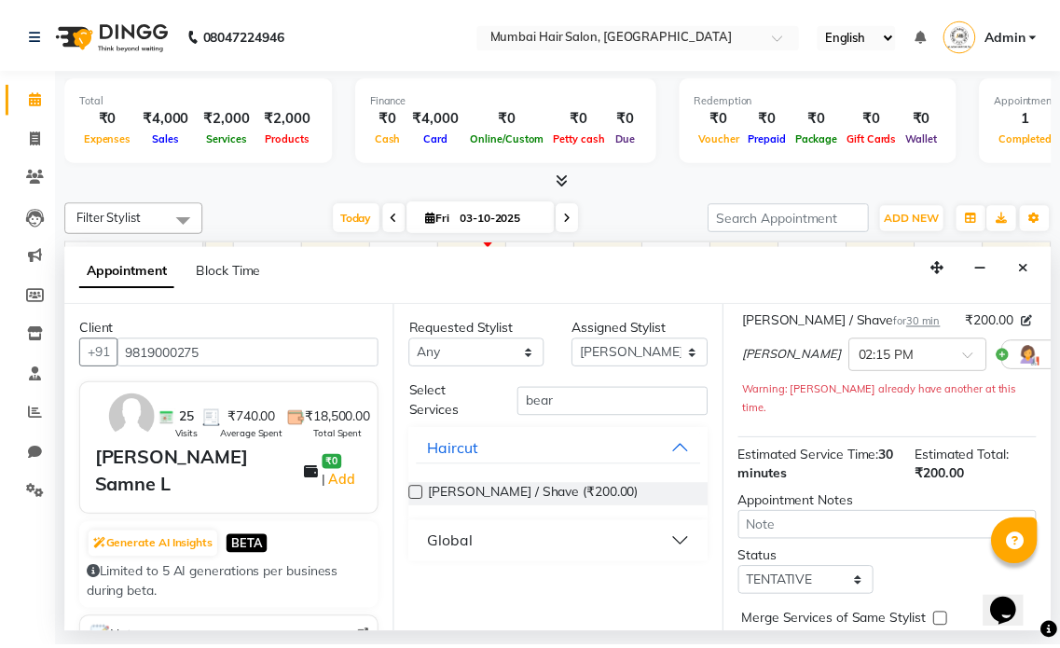
scroll to position [251, 0]
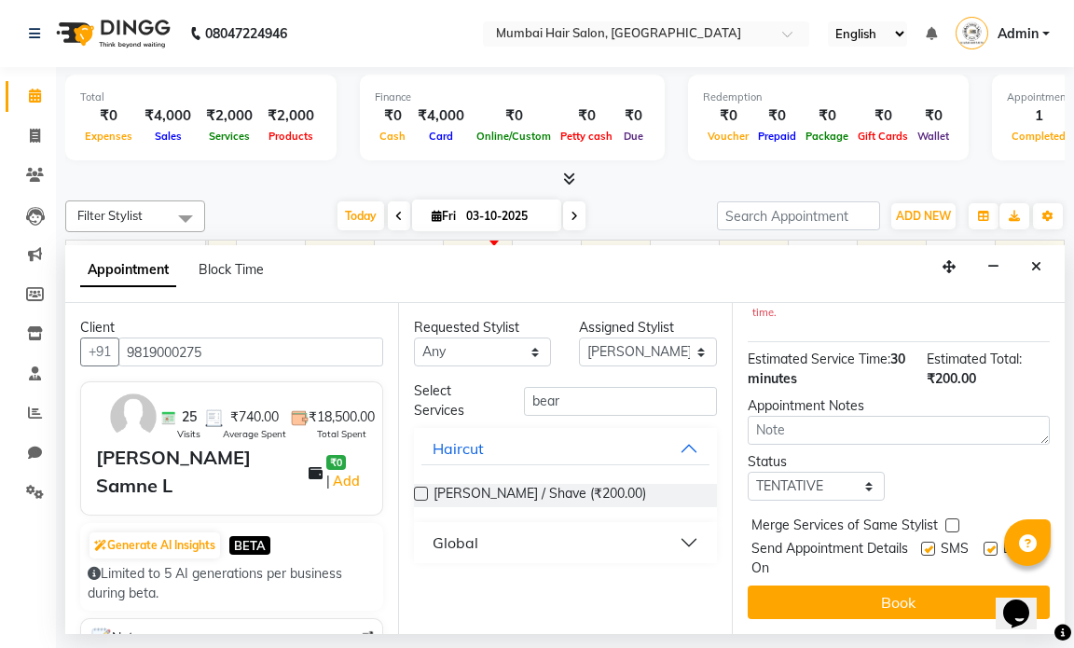
click at [984, 542] on label at bounding box center [991, 549] width 14 height 14
click at [984, 545] on input "checkbox" at bounding box center [990, 551] width 12 height 12
checkbox input "false"
click at [921, 543] on div at bounding box center [927, 560] width 12 height 35
click at [921, 542] on label at bounding box center [928, 549] width 14 height 14
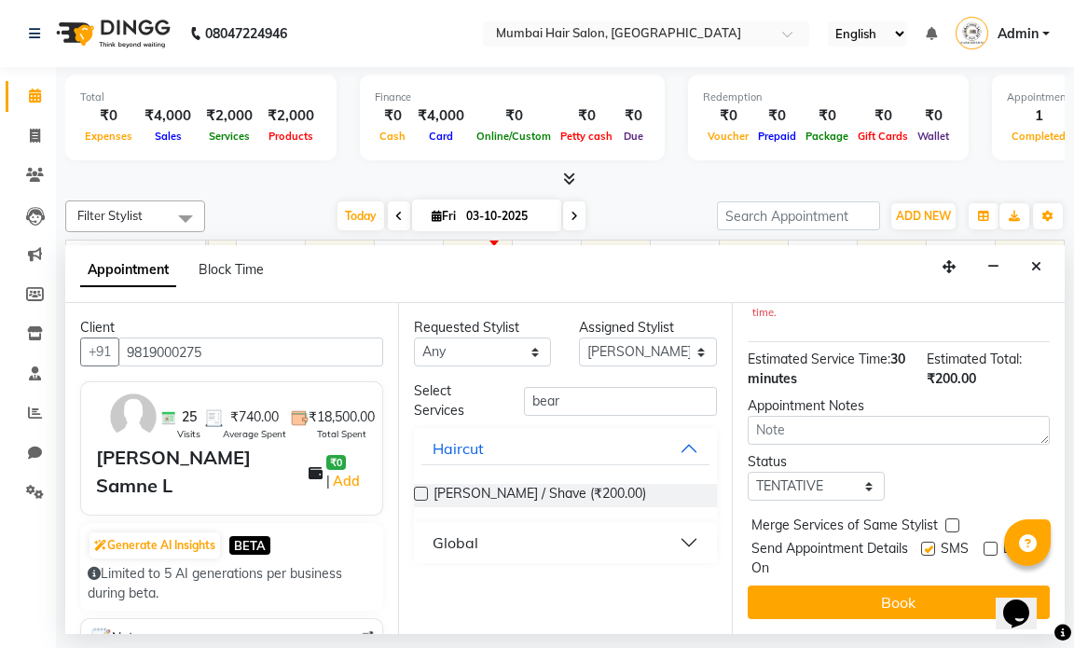
click at [921, 545] on input "checkbox" at bounding box center [927, 551] width 12 height 12
checkbox input "false"
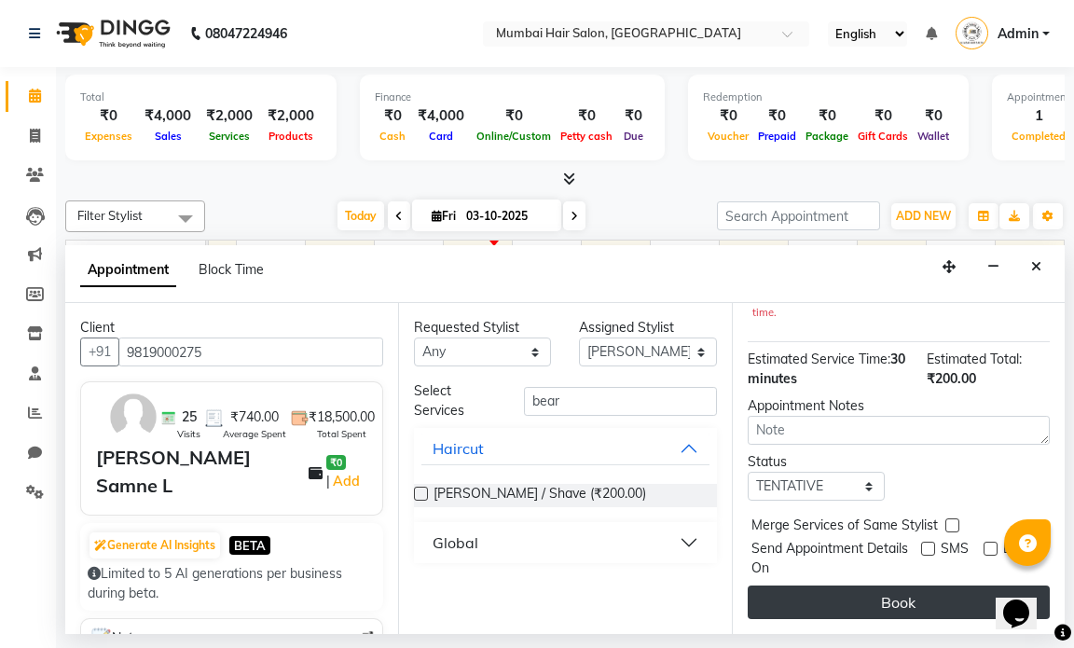
click at [910, 586] on button "Book" at bounding box center [899, 603] width 302 height 34
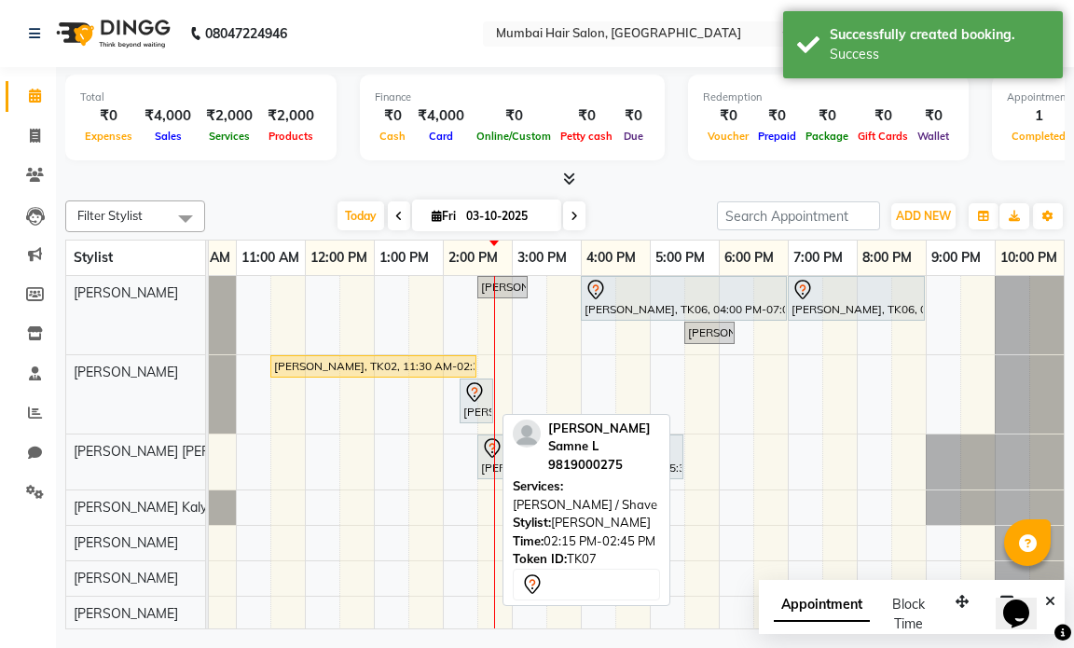
click at [474, 406] on div "[PERSON_NAME] Samne L, TK07, 02:15 PM-02:45 PM, [PERSON_NAME] / Shave" at bounding box center [477, 400] width 30 height 39
select select "7"
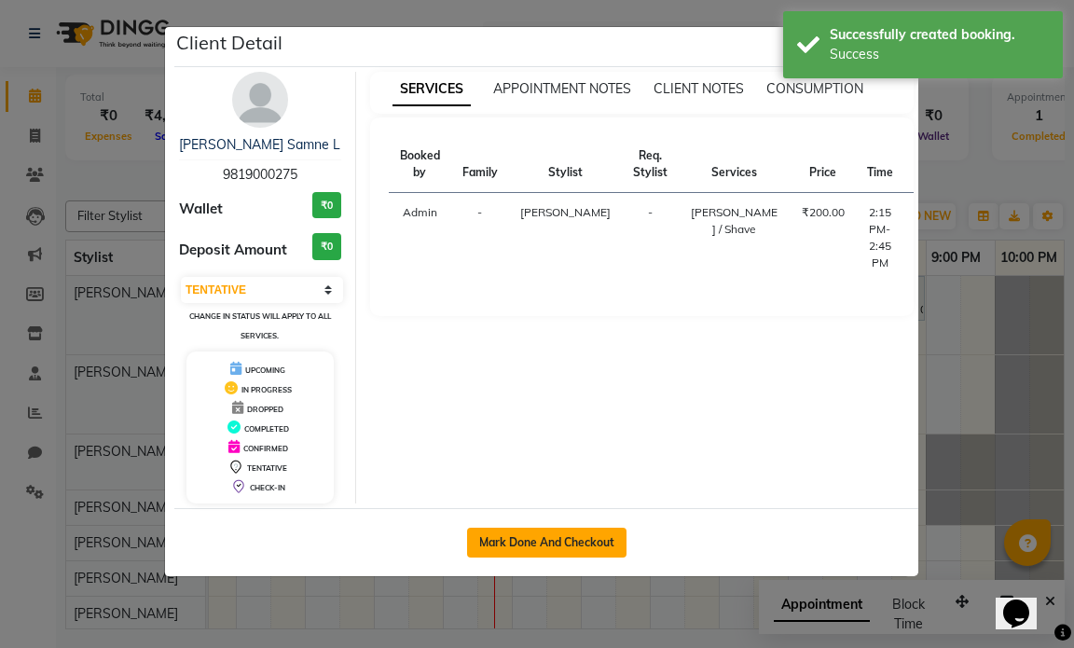
click at [529, 537] on button "Mark Done And Checkout" at bounding box center [546, 543] width 159 height 30
select select "service"
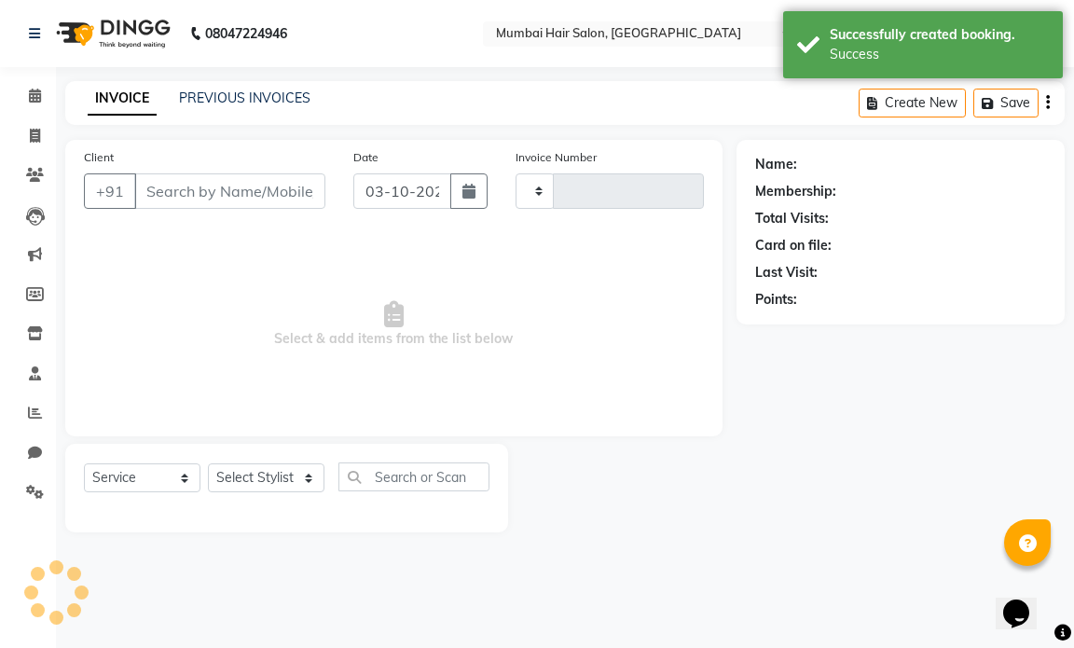
type input "9819000275"
select select "66012"
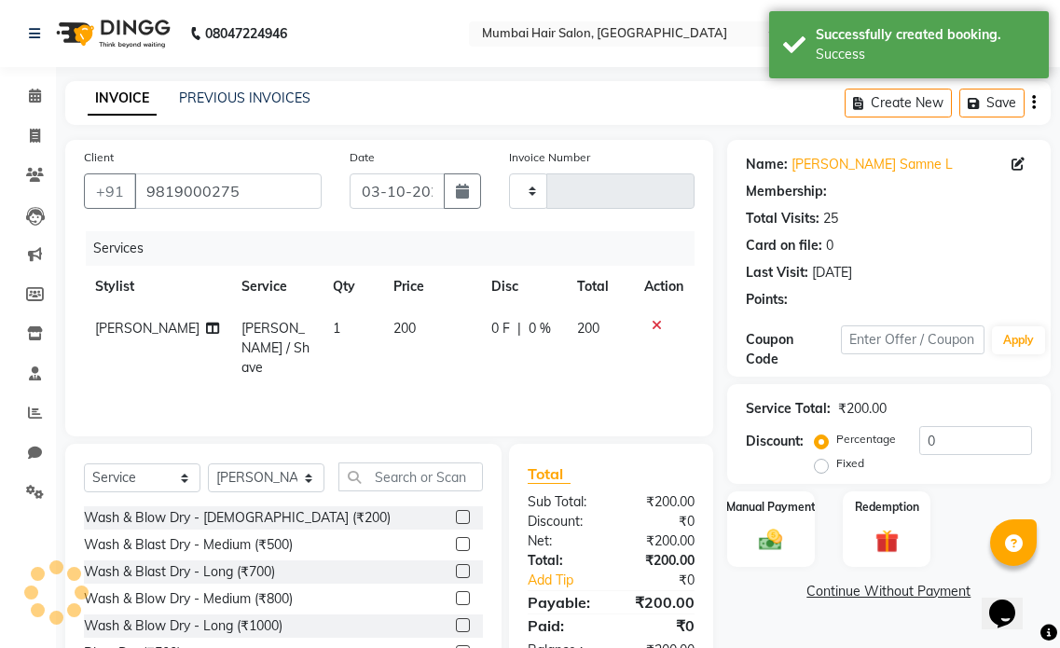
type input "1514"
select select "7487"
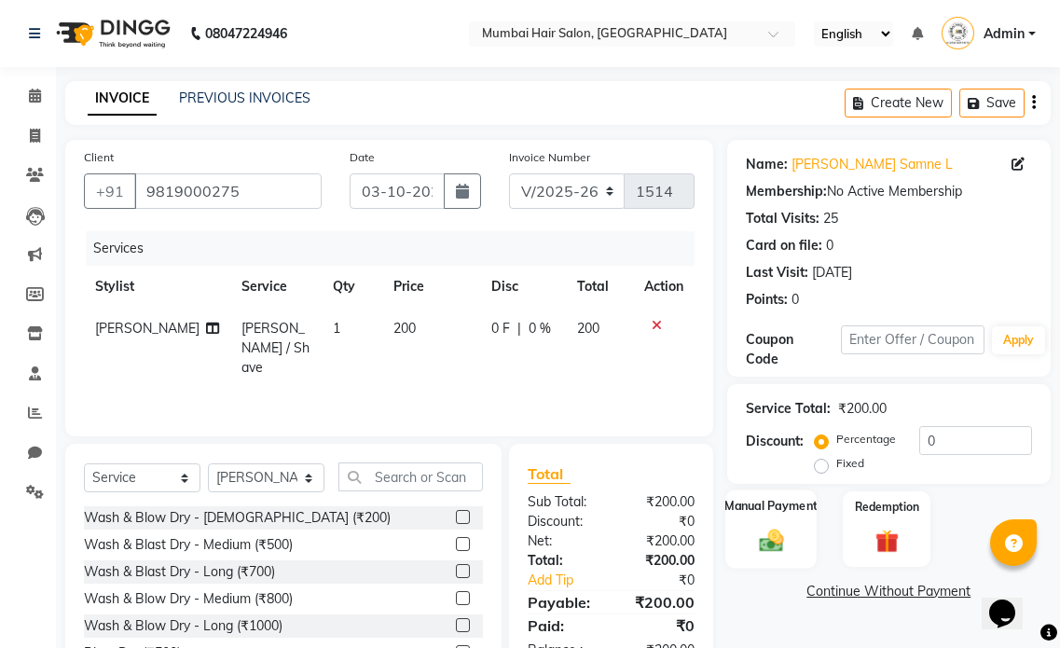
click at [752, 535] on img at bounding box center [771, 540] width 39 height 28
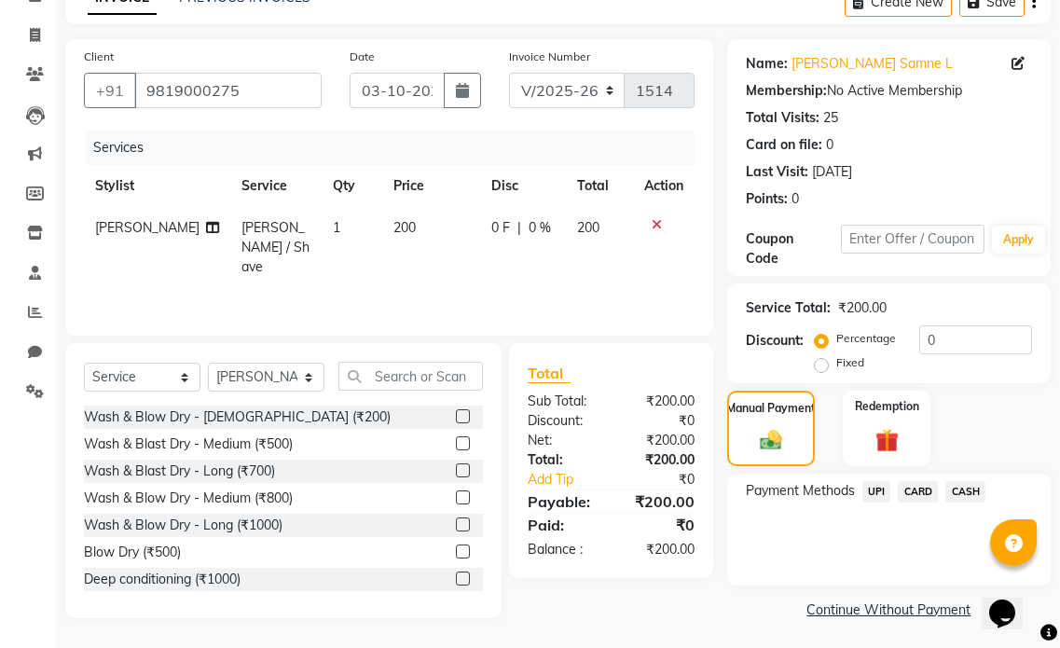
scroll to position [104, 0]
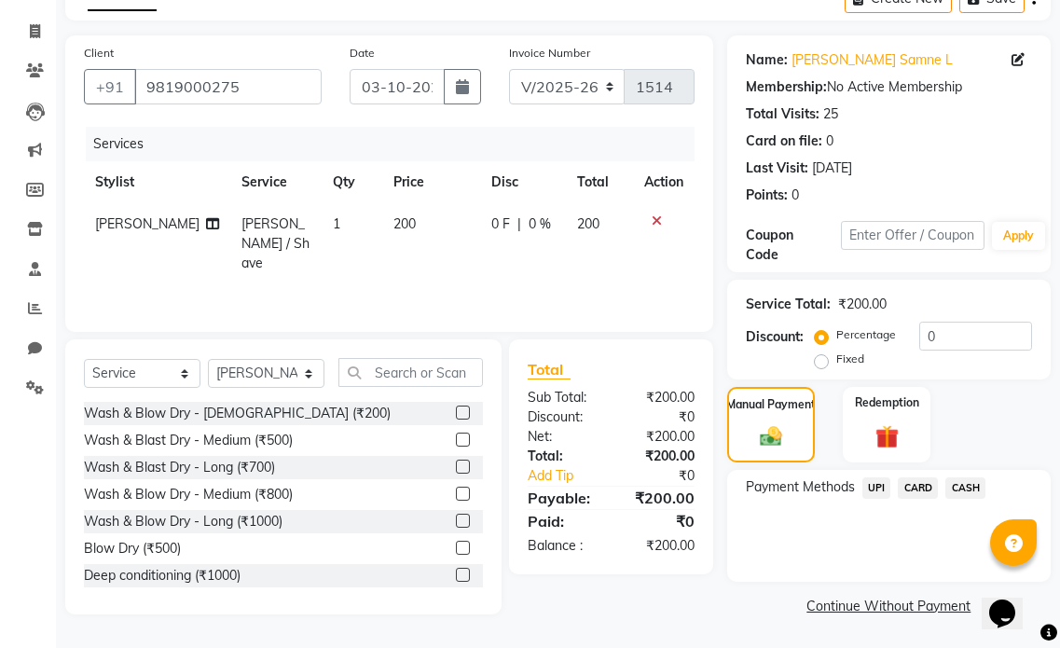
click at [958, 486] on span "CASH" at bounding box center [966, 488] width 40 height 21
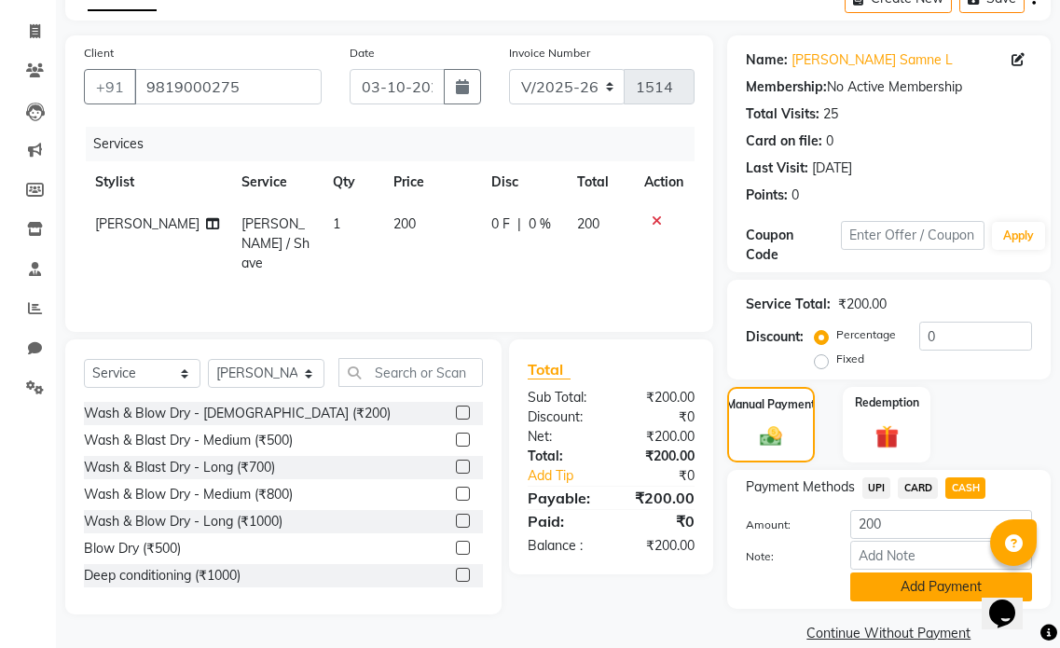
click at [910, 580] on button "Add Payment" at bounding box center [942, 587] width 182 height 29
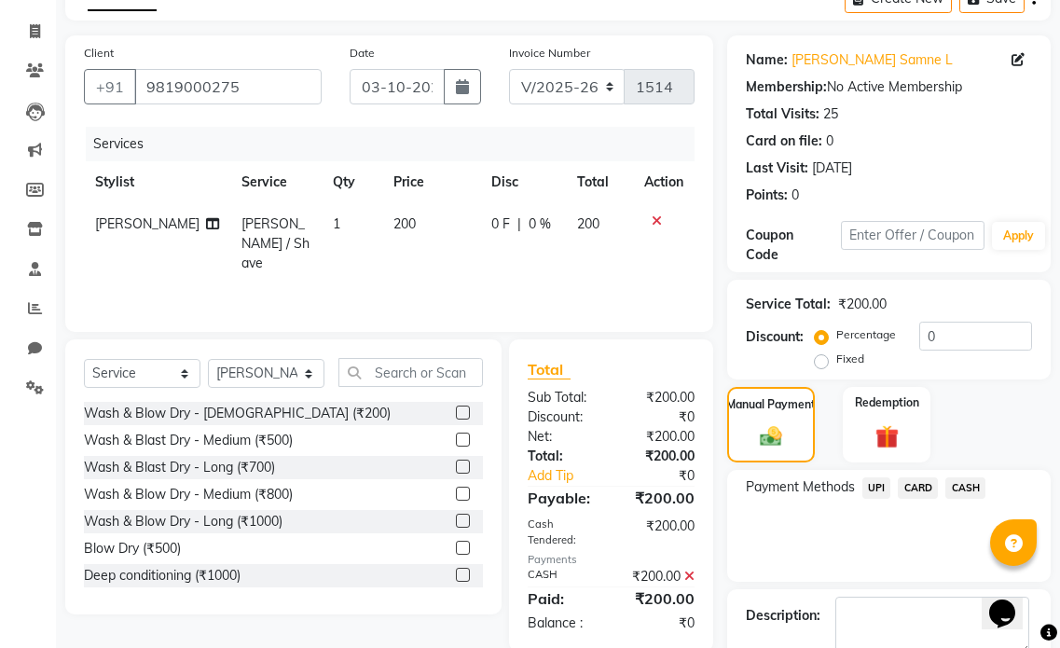
scroll to position [210, 0]
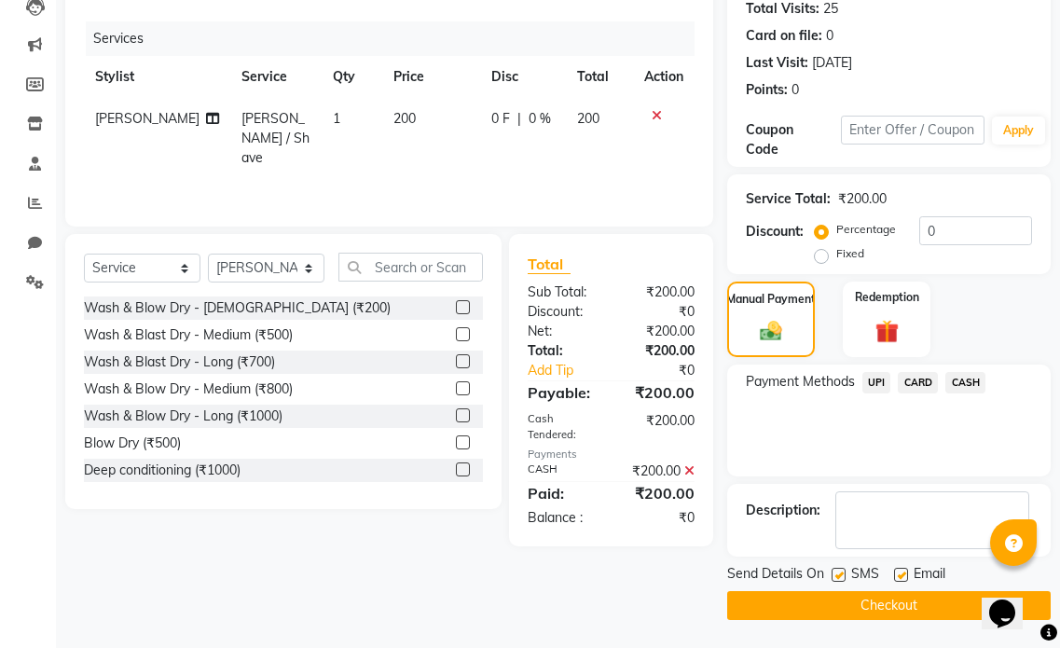
click at [901, 570] on label at bounding box center [901, 575] width 14 height 14
click at [901, 570] on input "checkbox" at bounding box center [900, 576] width 12 height 12
checkbox input "false"
click at [836, 569] on label at bounding box center [839, 575] width 14 height 14
click at [836, 570] on input "checkbox" at bounding box center [838, 576] width 12 height 12
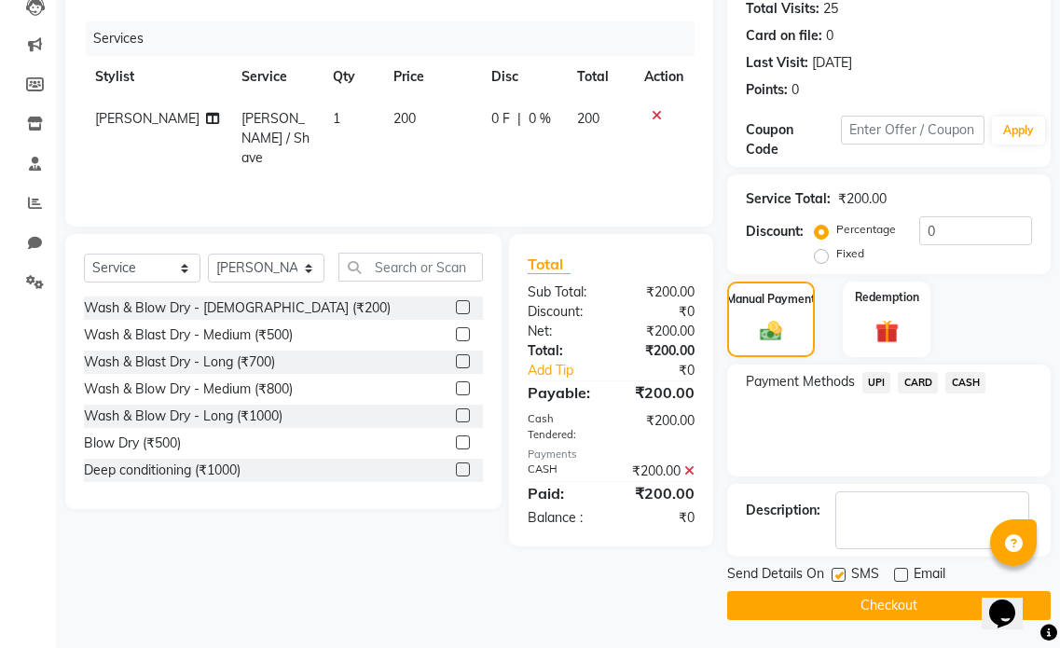
checkbox input "false"
click at [857, 602] on button "Checkout" at bounding box center [889, 605] width 324 height 29
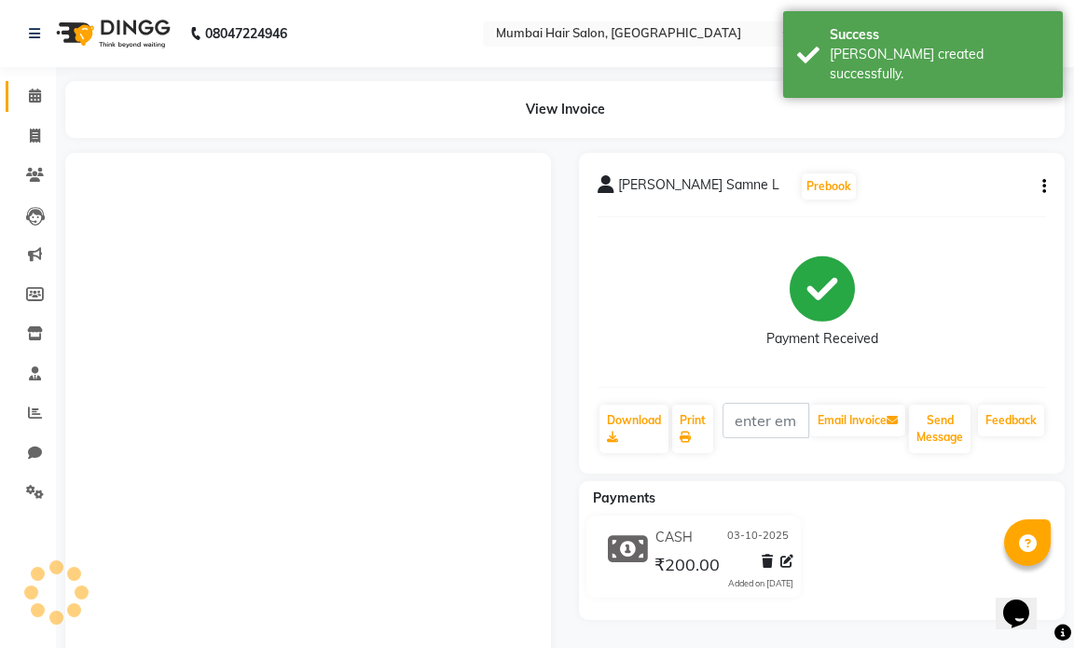
click at [35, 94] on icon at bounding box center [35, 96] width 12 height 14
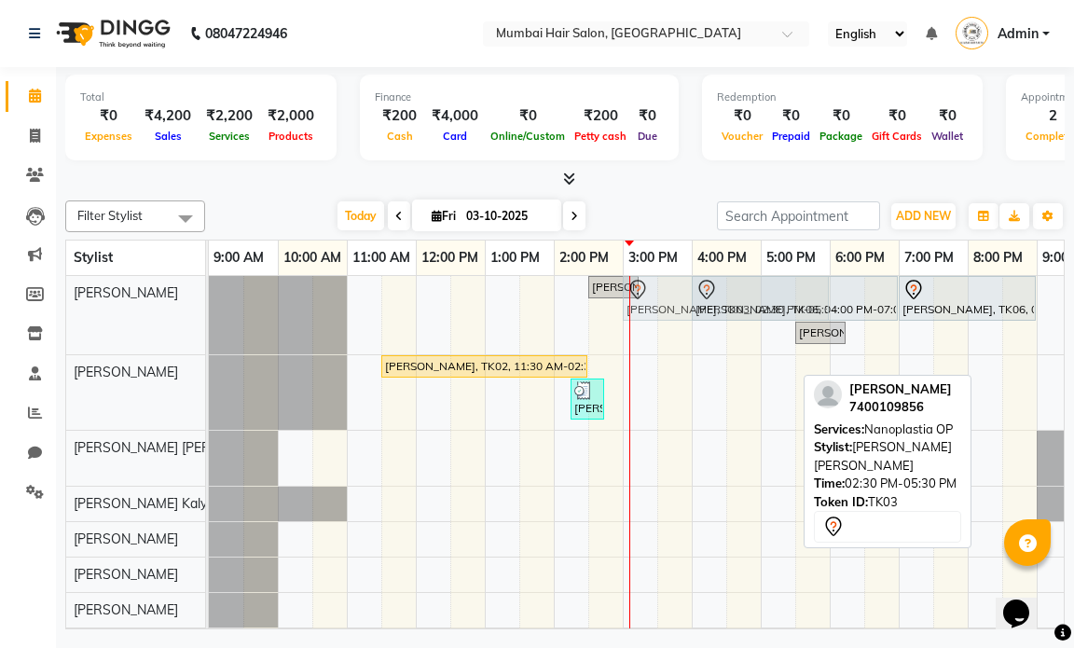
drag, startPoint x: 653, startPoint y: 449, endPoint x: 672, endPoint y: 338, distance: 112.7
click at [672, 338] on div "[PERSON_NAME], TK05, 02:30 PM-03:15 PM, Director Haircut - [DEMOGRAPHIC_DATA] […" at bounding box center [692, 495] width 966 height 439
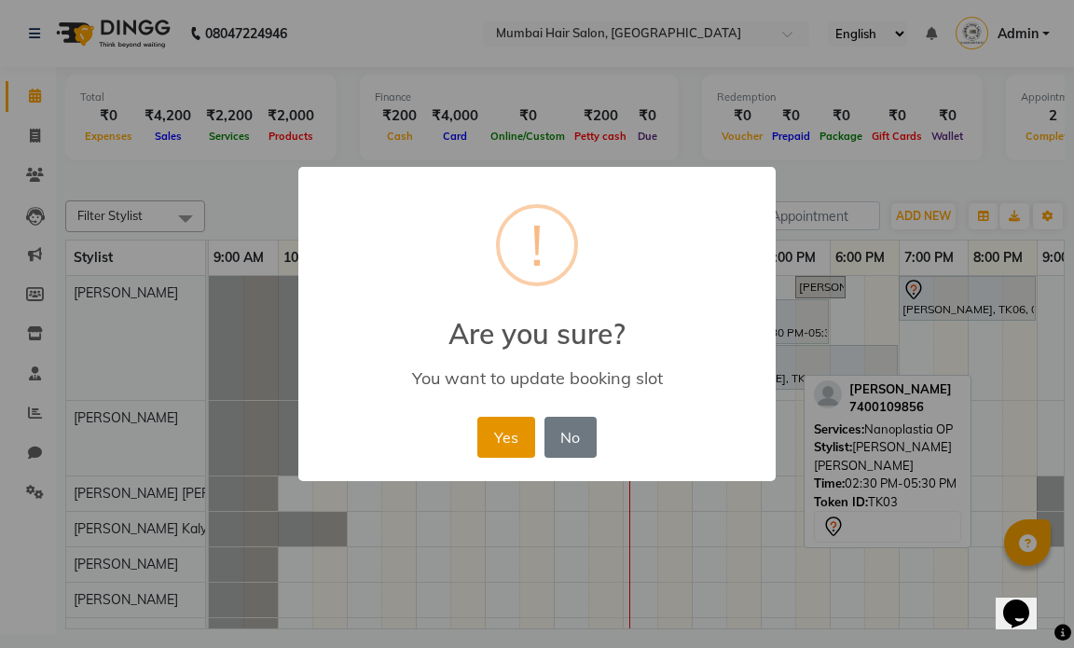
click at [520, 440] on button "Yes" at bounding box center [506, 437] width 57 height 41
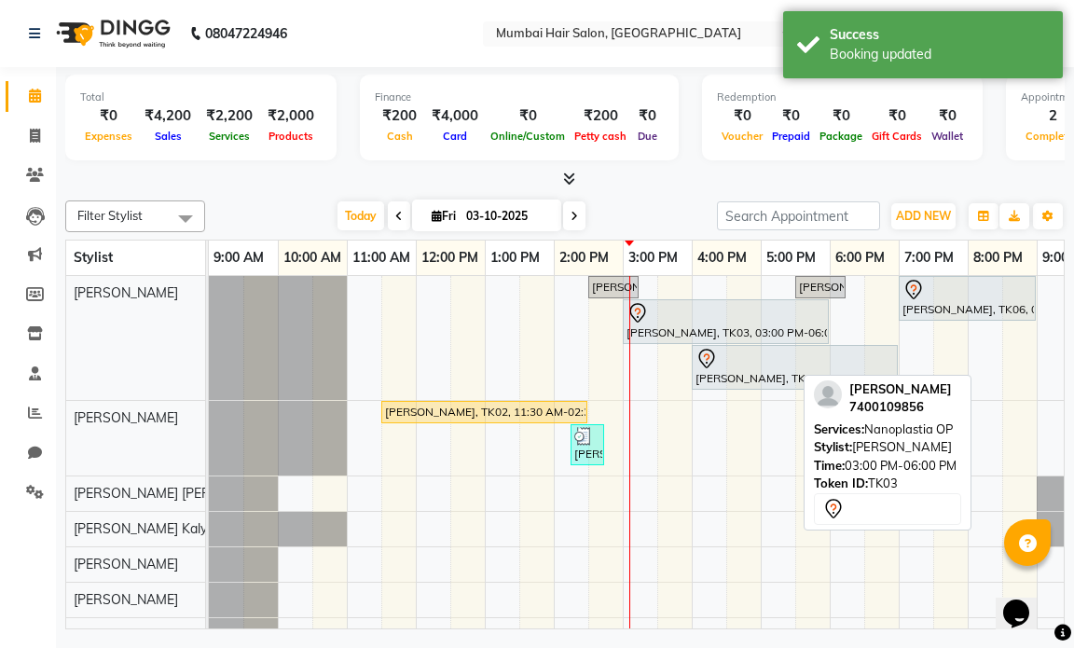
click at [660, 337] on div "[PERSON_NAME], TK03, 03:00 PM-06:00 PM, Nanoplastia OP" at bounding box center [726, 321] width 202 height 39
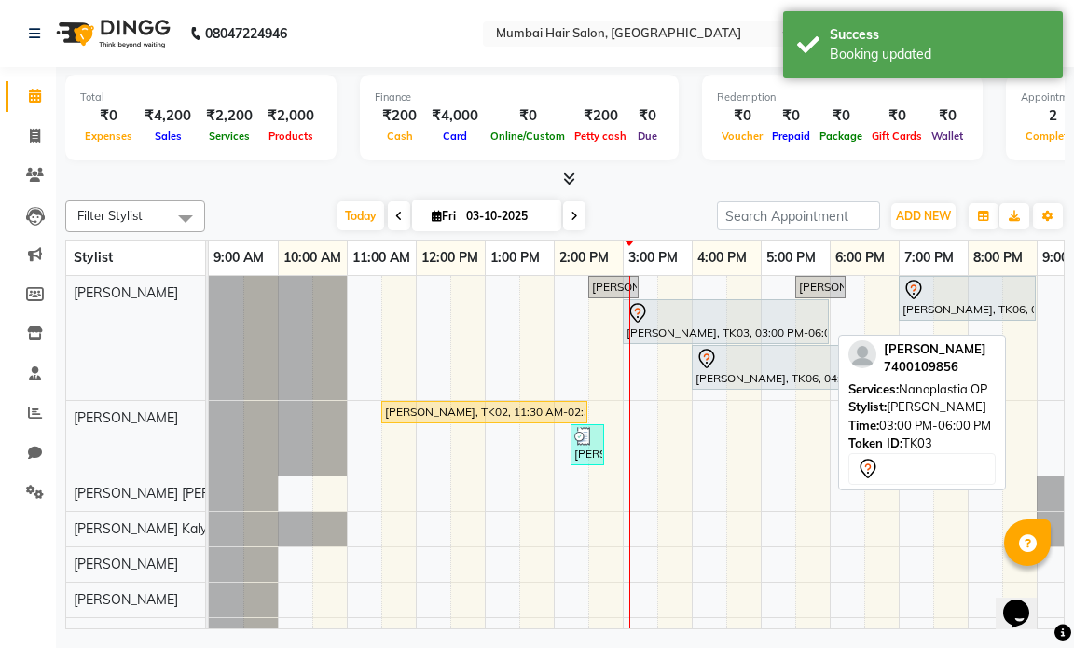
click at [657, 328] on div "[PERSON_NAME], TK03, 03:00 PM-06:00 PM, Nanoplastia OP" at bounding box center [726, 321] width 202 height 39
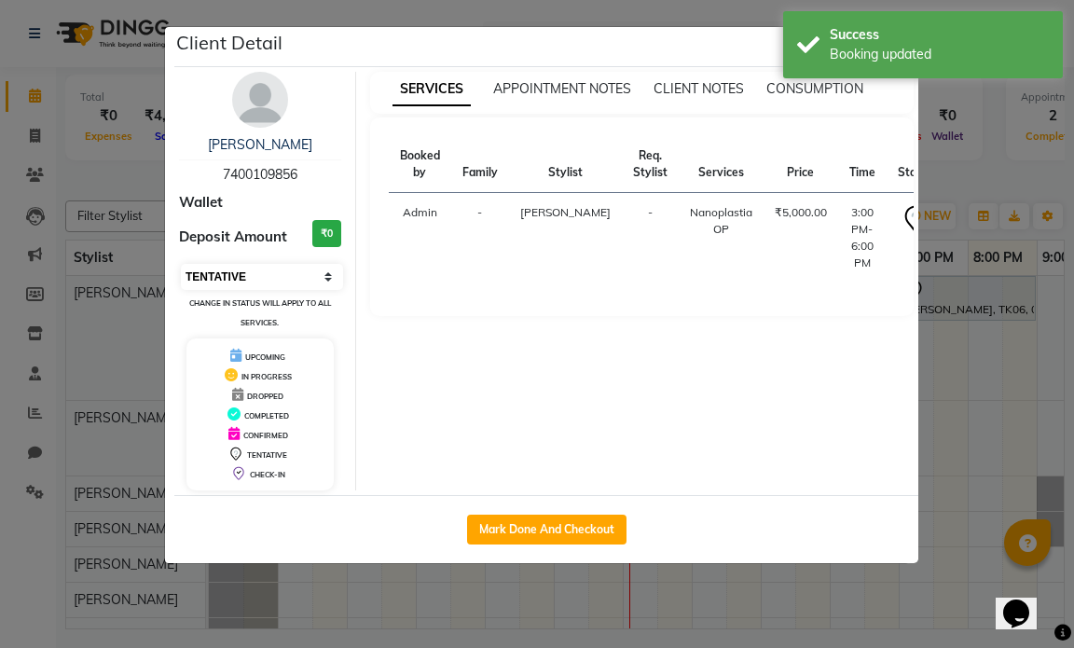
click at [284, 284] on select "Select IN SERVICE CONFIRMED TENTATIVE CHECK IN MARK DONE DROPPED UPCOMING" at bounding box center [262, 277] width 162 height 26
select select "1"
click at [181, 264] on select "Select IN SERVICE CONFIRMED TENTATIVE CHECK IN MARK DONE DROPPED UPCOMING" at bounding box center [262, 277] width 162 height 26
